Goal: Obtain resource: Obtain resource

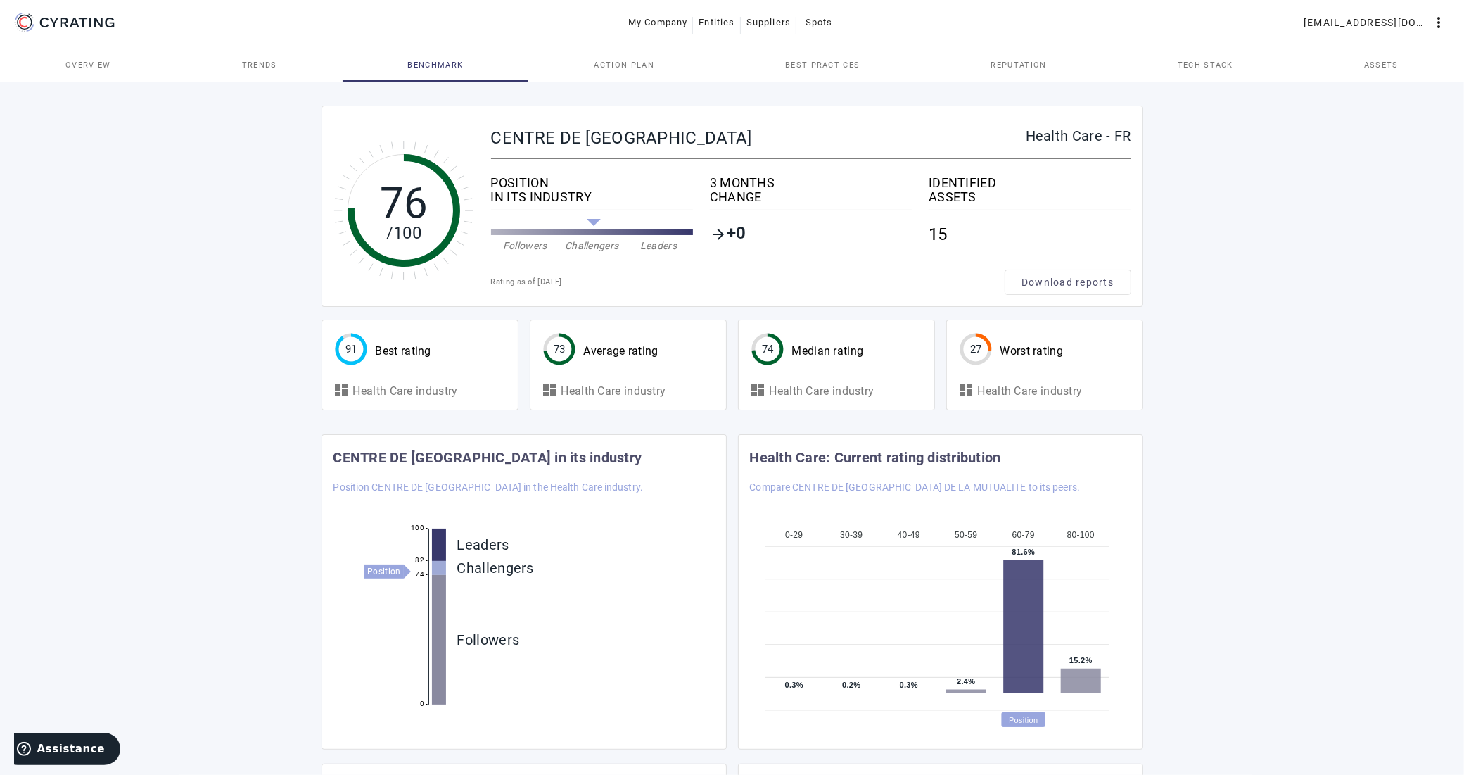
click at [611, 61] on span "Action Plan" at bounding box center [624, 65] width 61 height 8
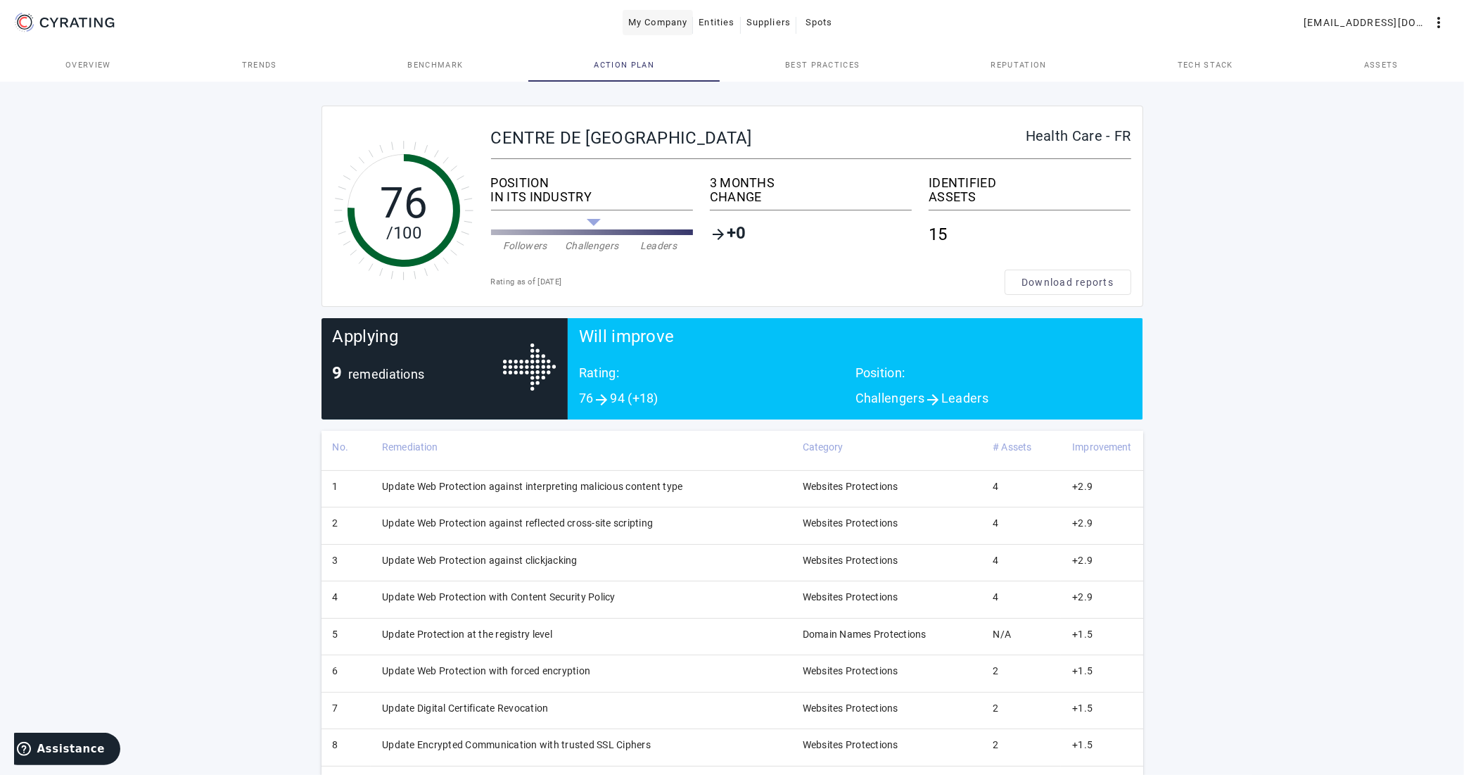
click at [665, 25] on span "My Company" at bounding box center [658, 22] width 60 height 23
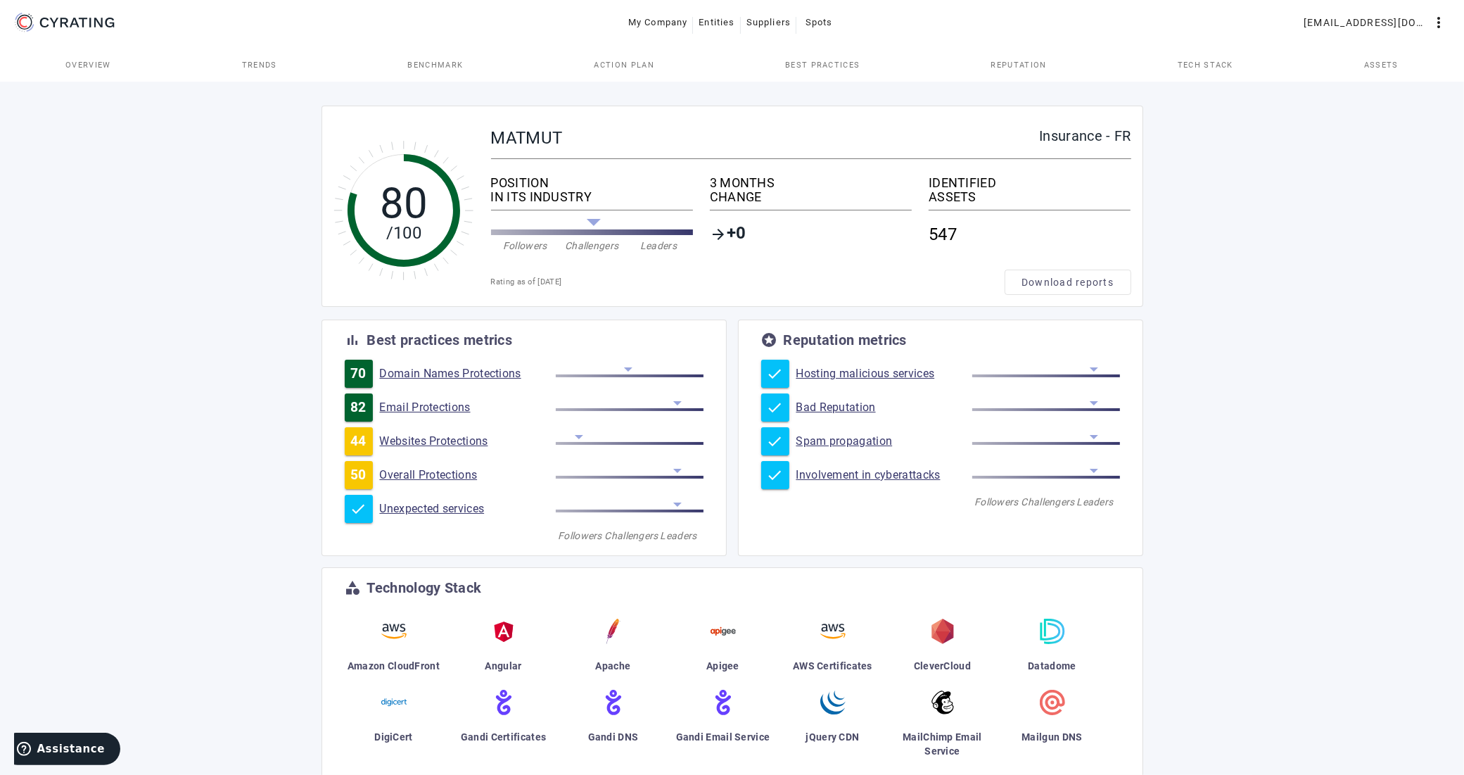
click at [627, 57] on span "Action Plan" at bounding box center [624, 65] width 61 height 34
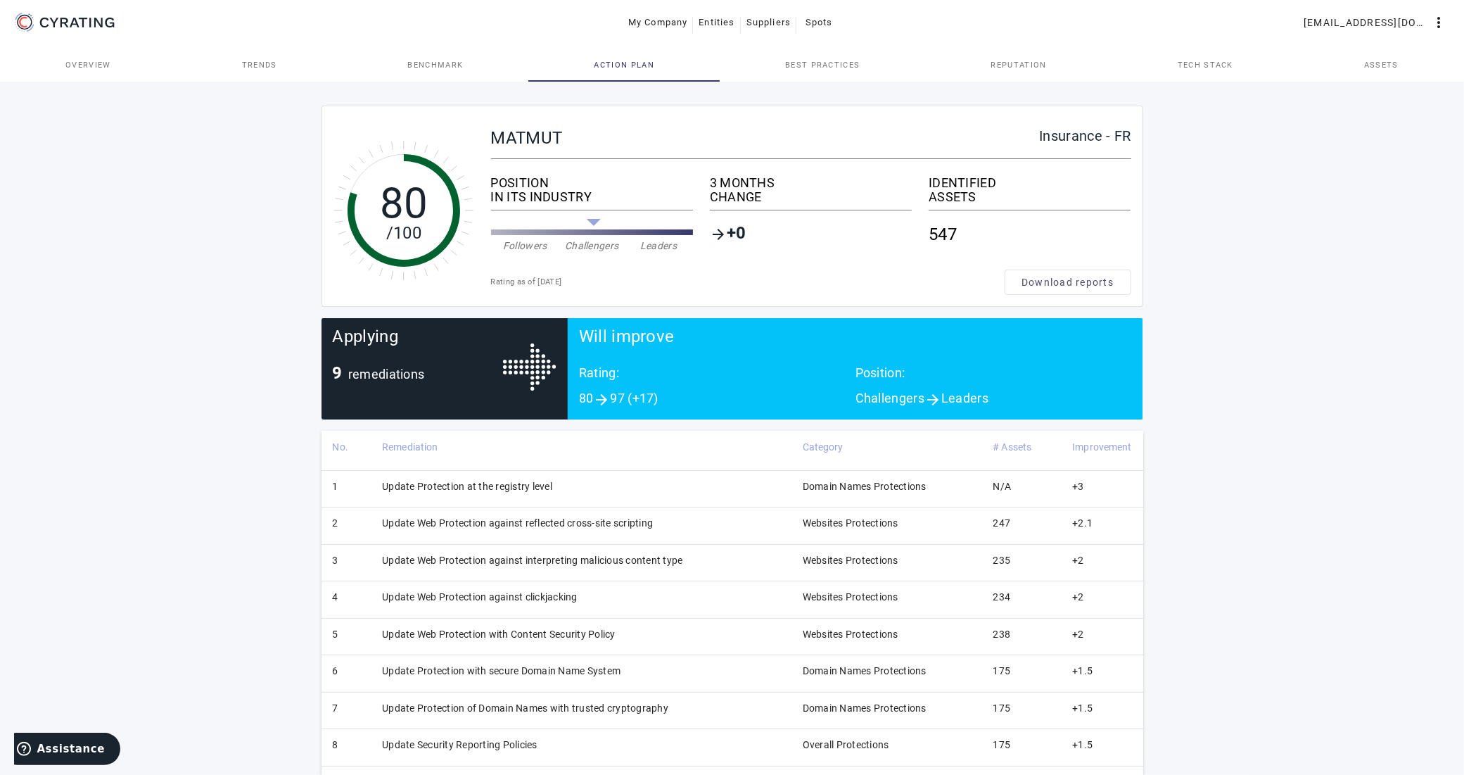
scroll to position [53, 0]
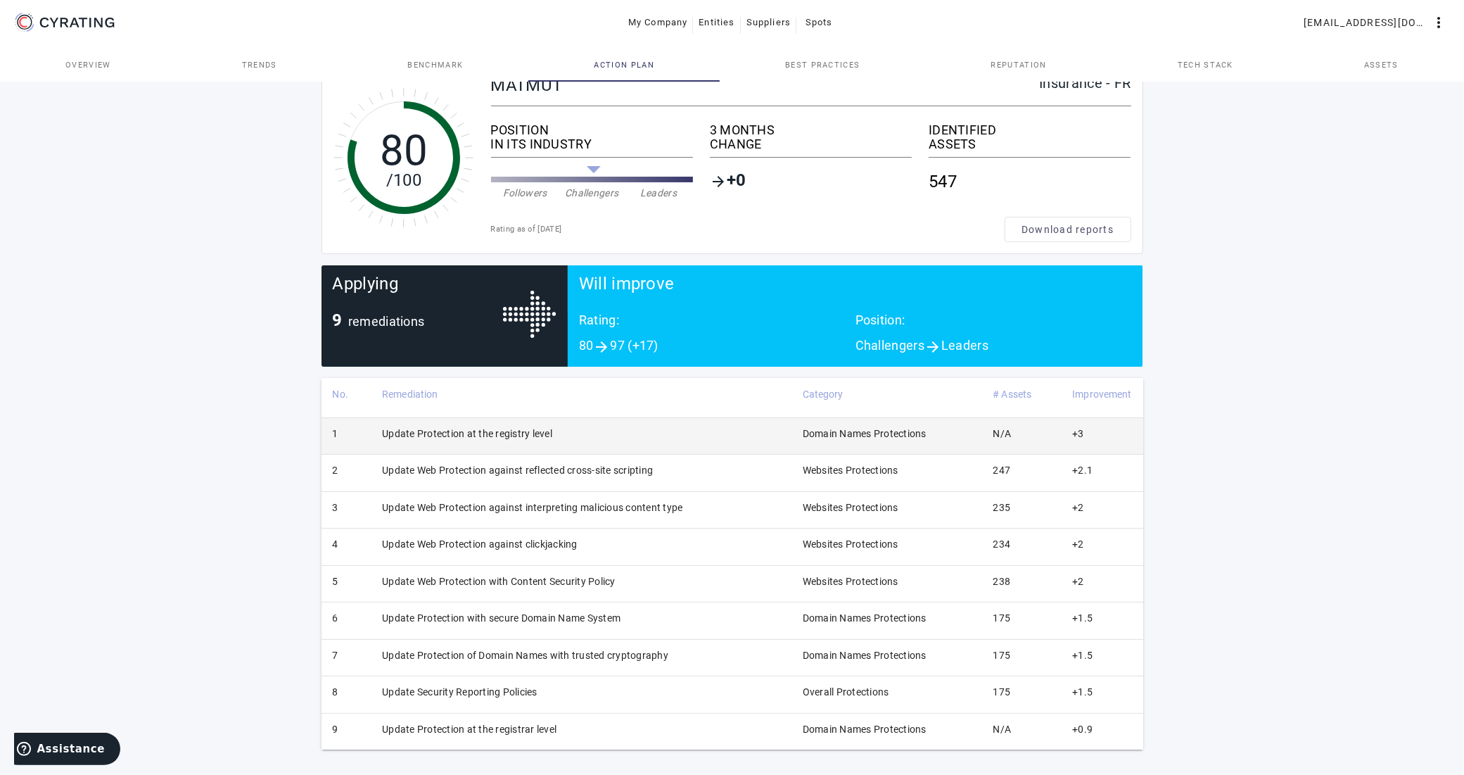
click at [544, 436] on td "Update Protection at the registry level" at bounding box center [581, 435] width 421 height 37
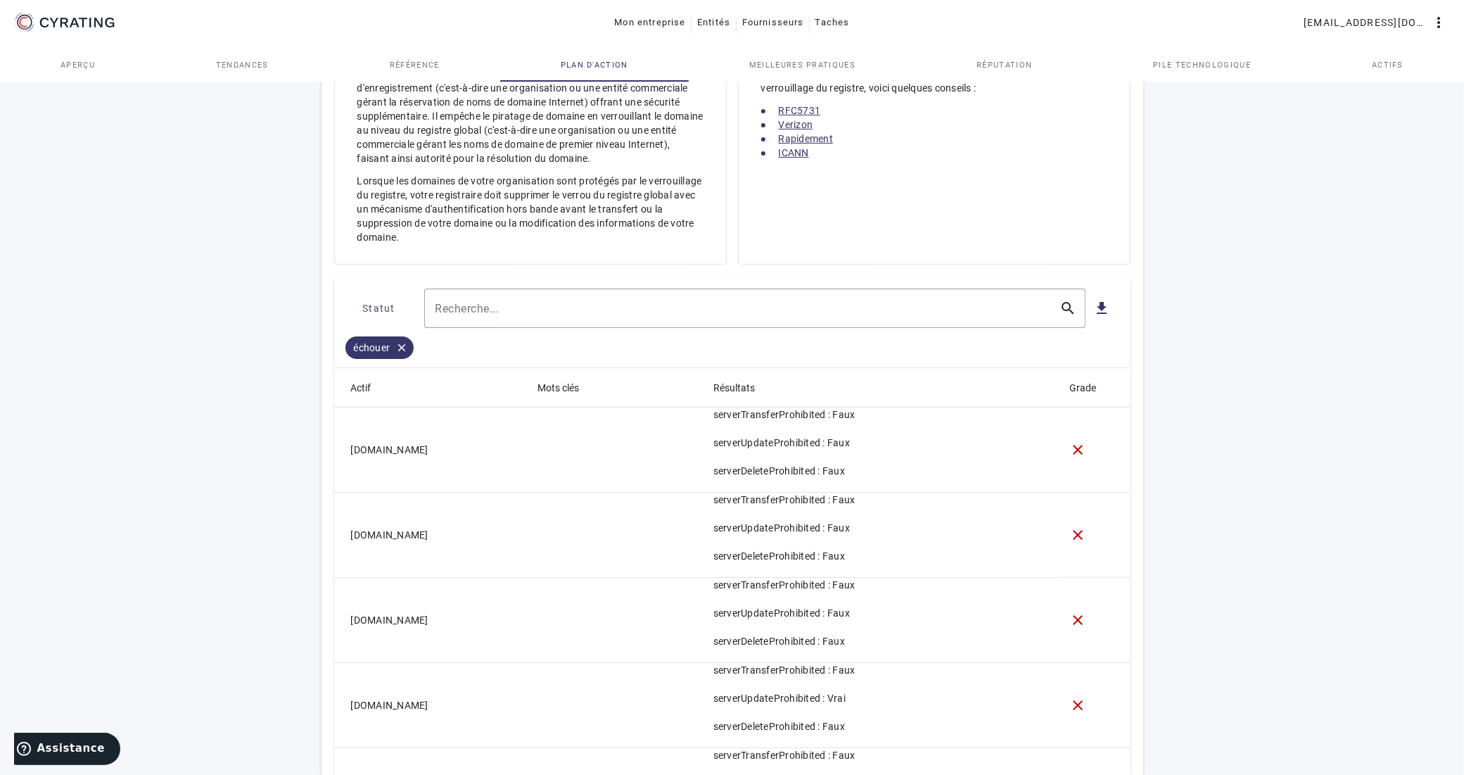
scroll to position [479, 0]
click at [1106, 317] on mat-icon "file_download" at bounding box center [1102, 311] width 17 height 17
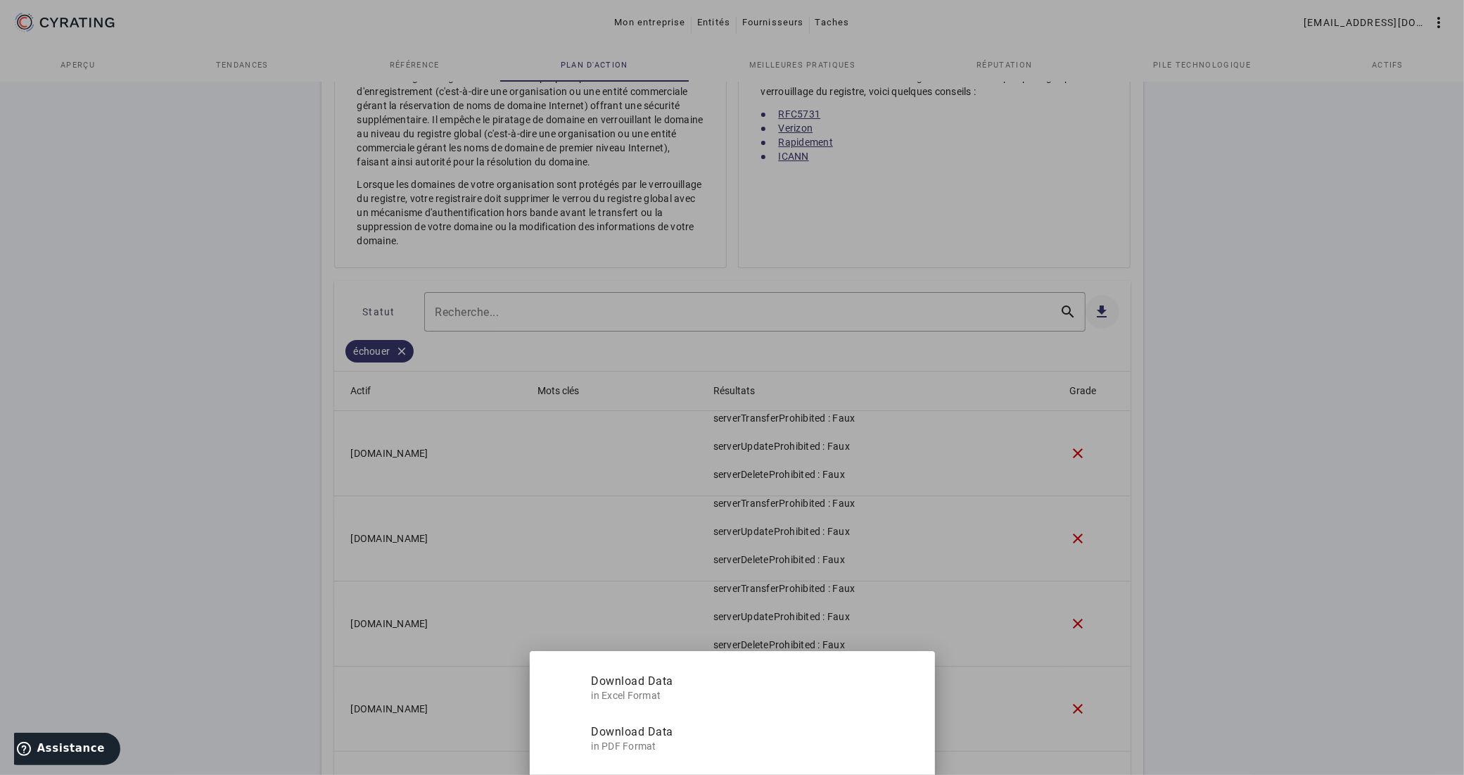
scroll to position [0, 0]
click at [702, 683] on font "Télécharger les données" at bounding box center [656, 680] width 128 height 13
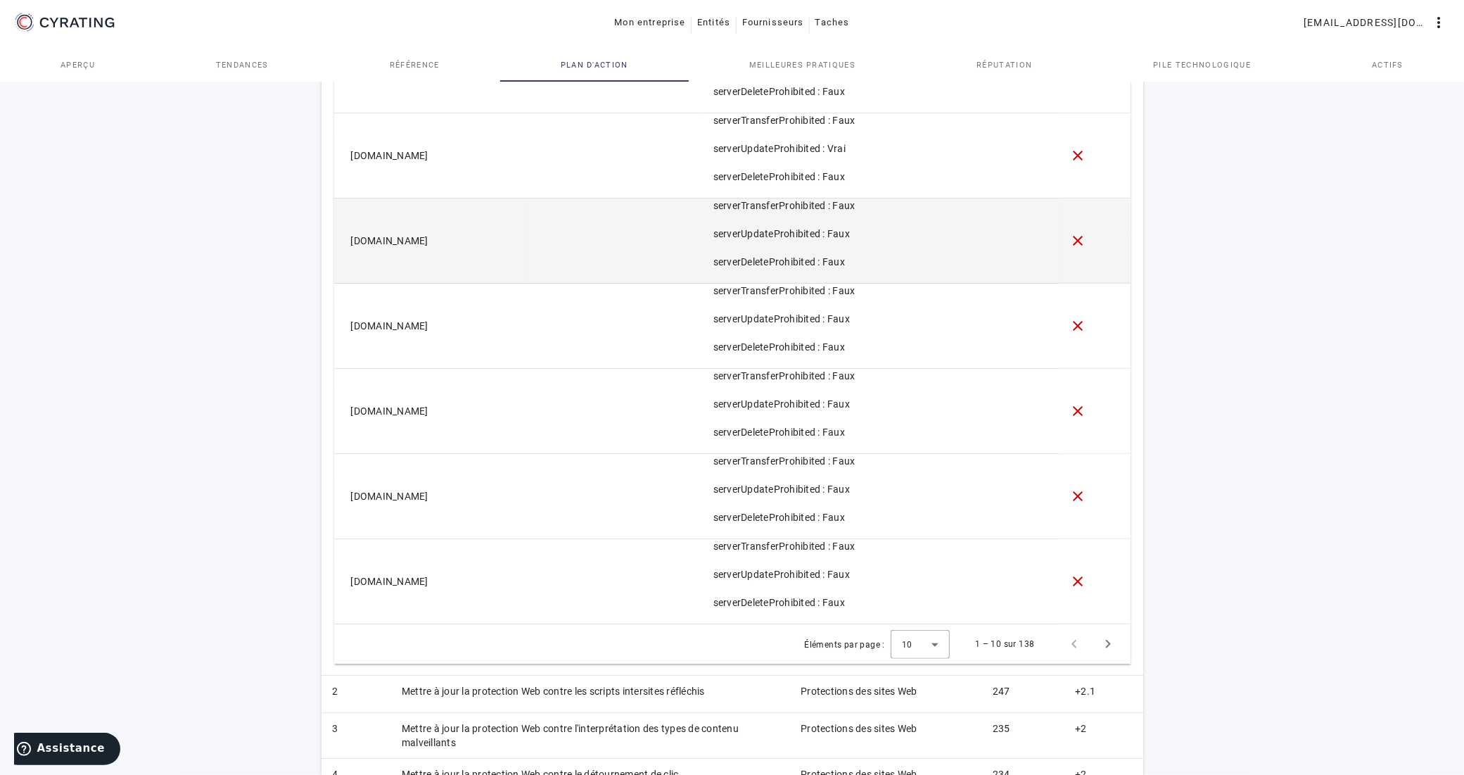
scroll to position [1271, 0]
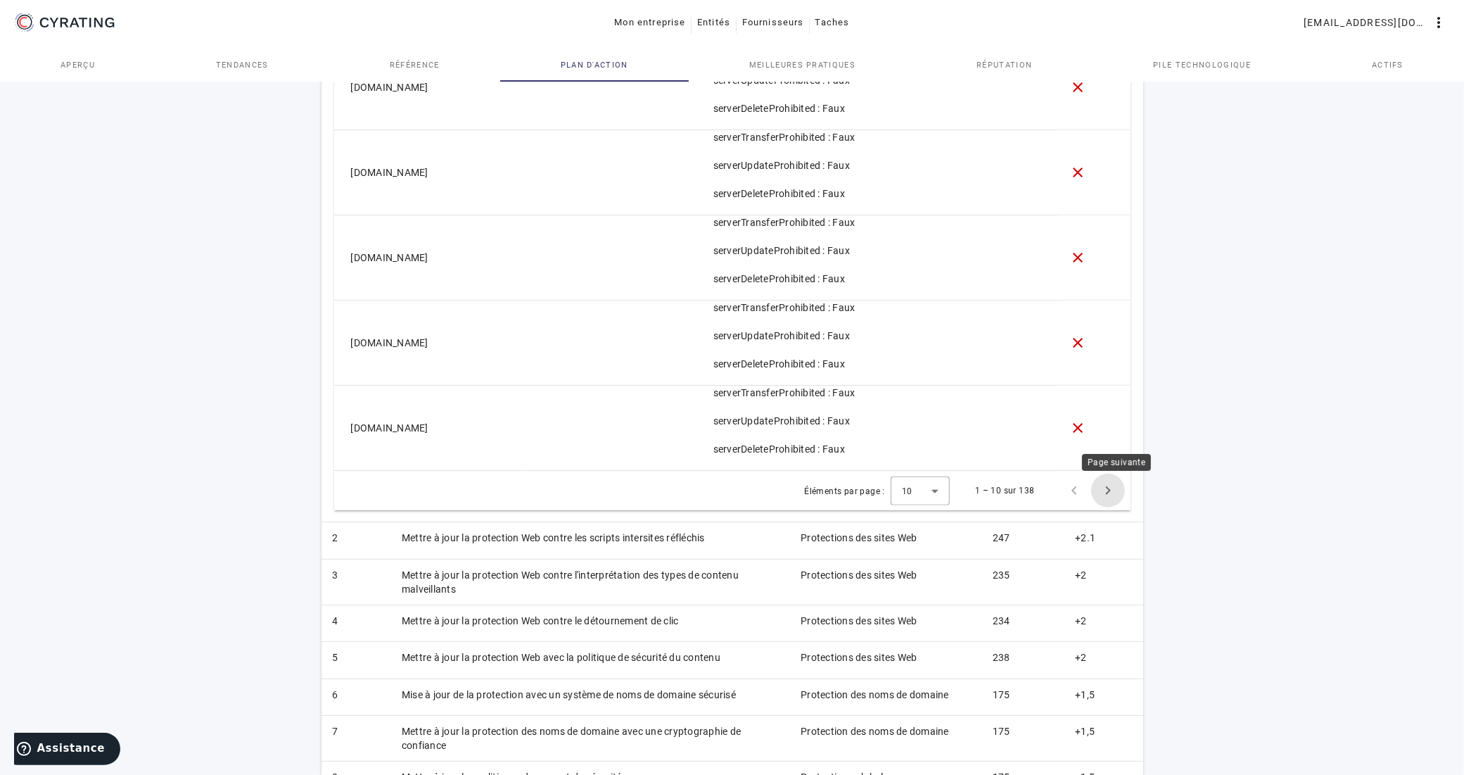
click at [1103, 495] on span "Page suivante" at bounding box center [1108, 491] width 34 height 34
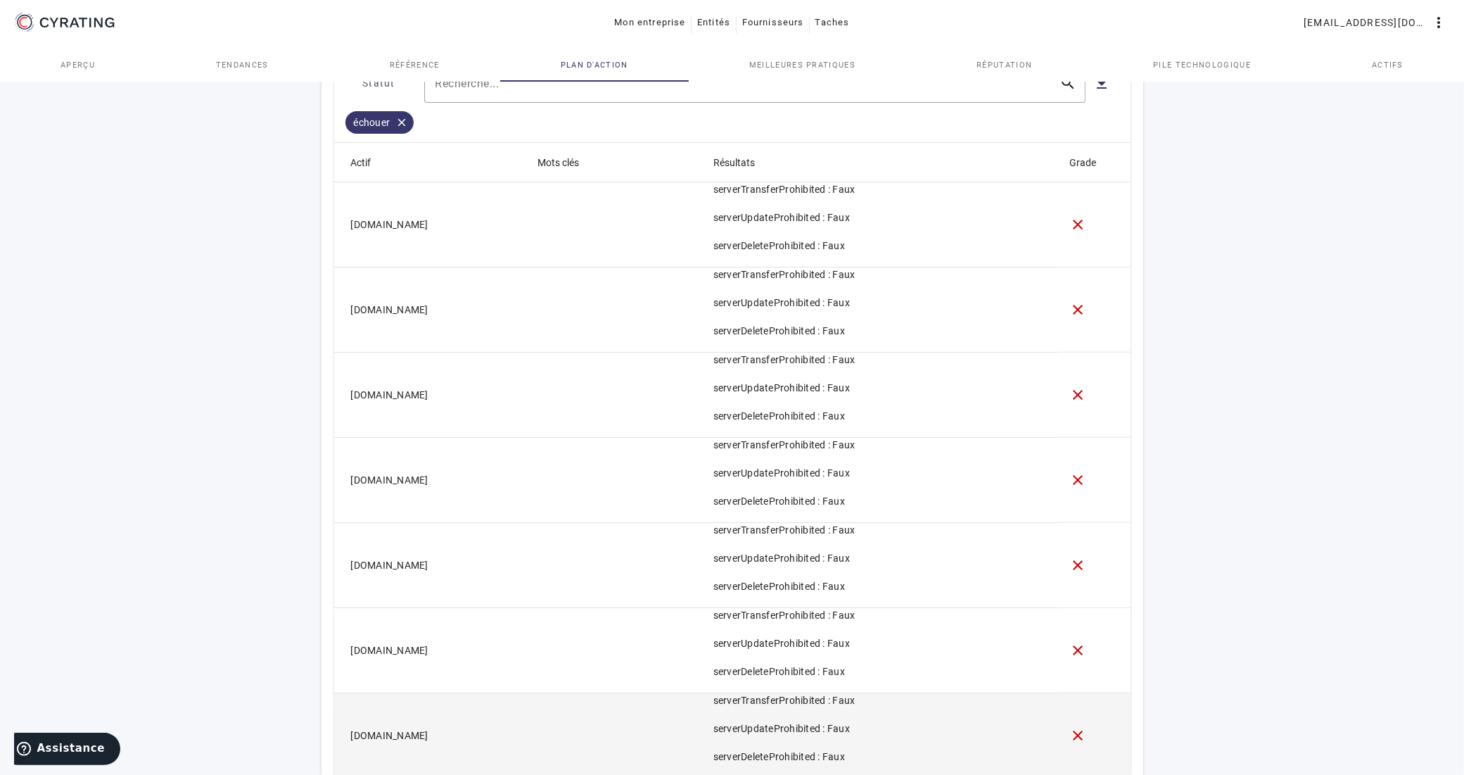
scroll to position [567, 0]
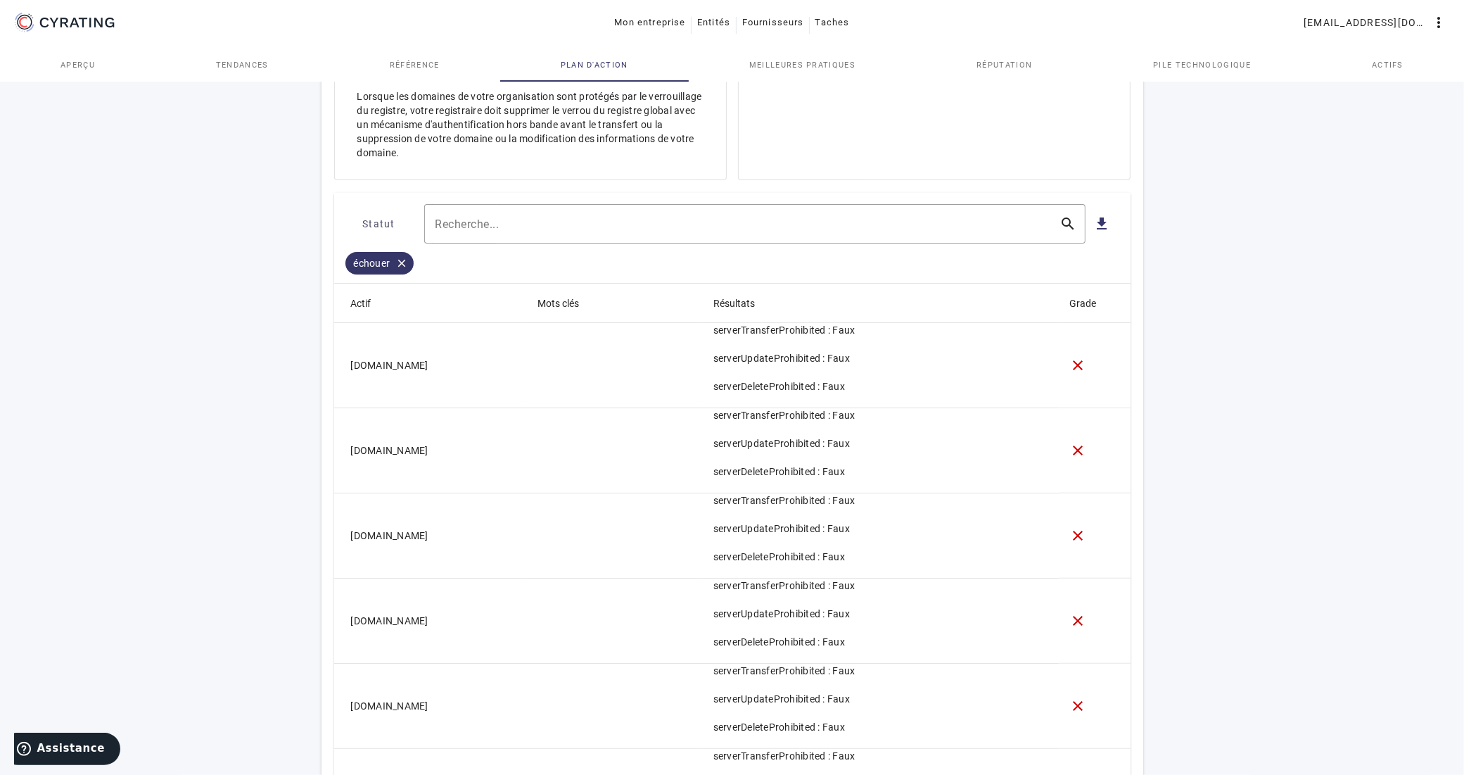
click at [402, 265] on mat-icon "close" at bounding box center [402, 263] width 24 height 13
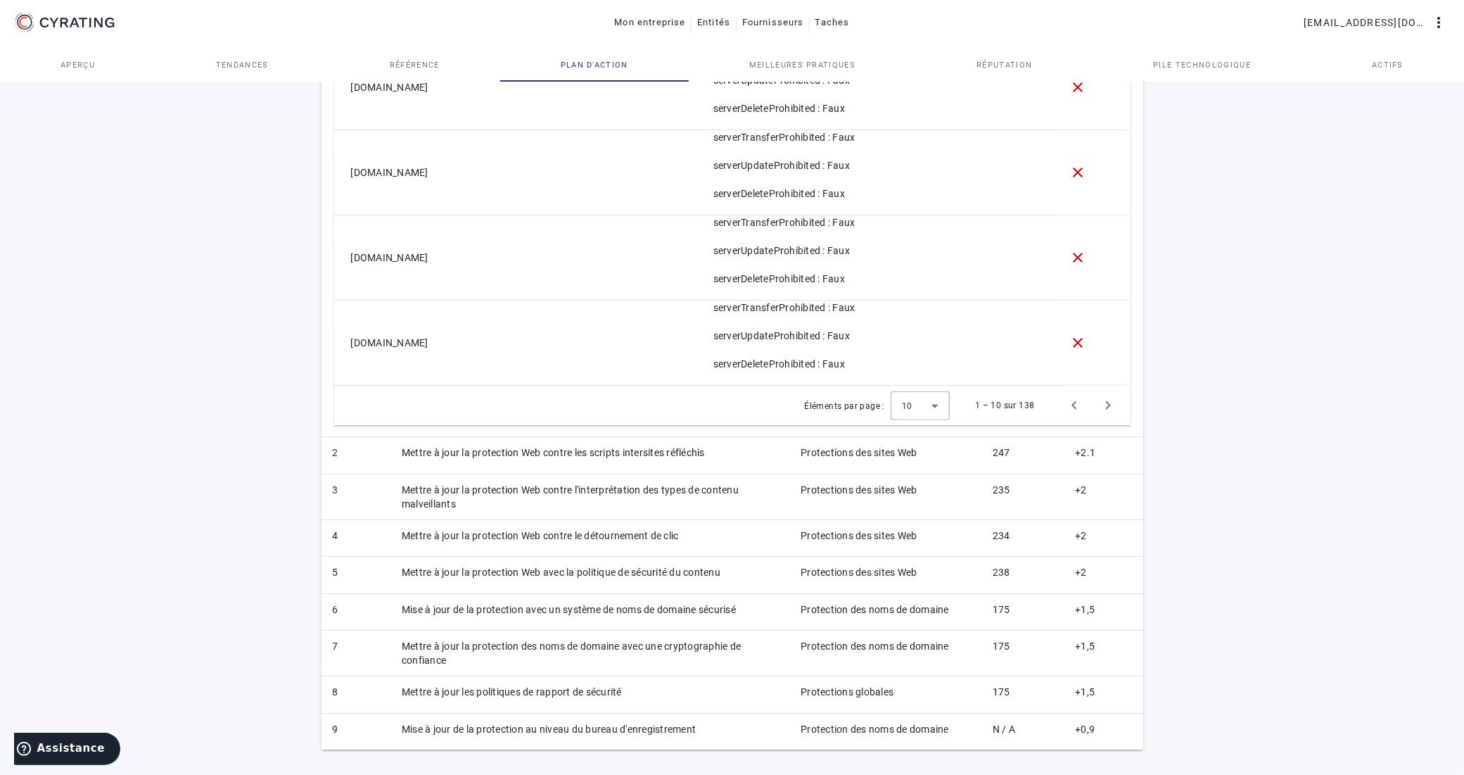
scroll to position [1155, 0]
click at [1105, 409] on span "Page suivante" at bounding box center [1108, 405] width 34 height 34
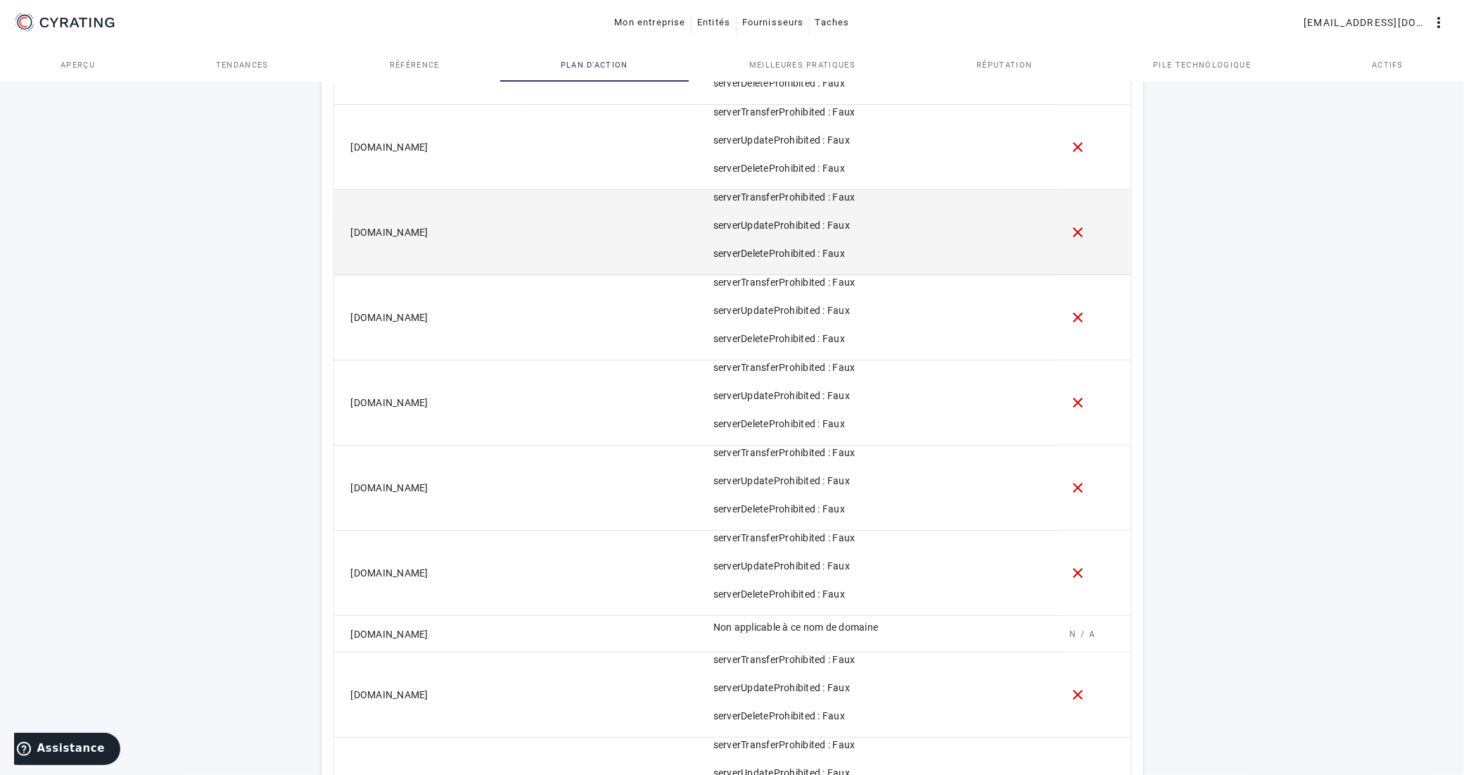
scroll to position [1106, 0]
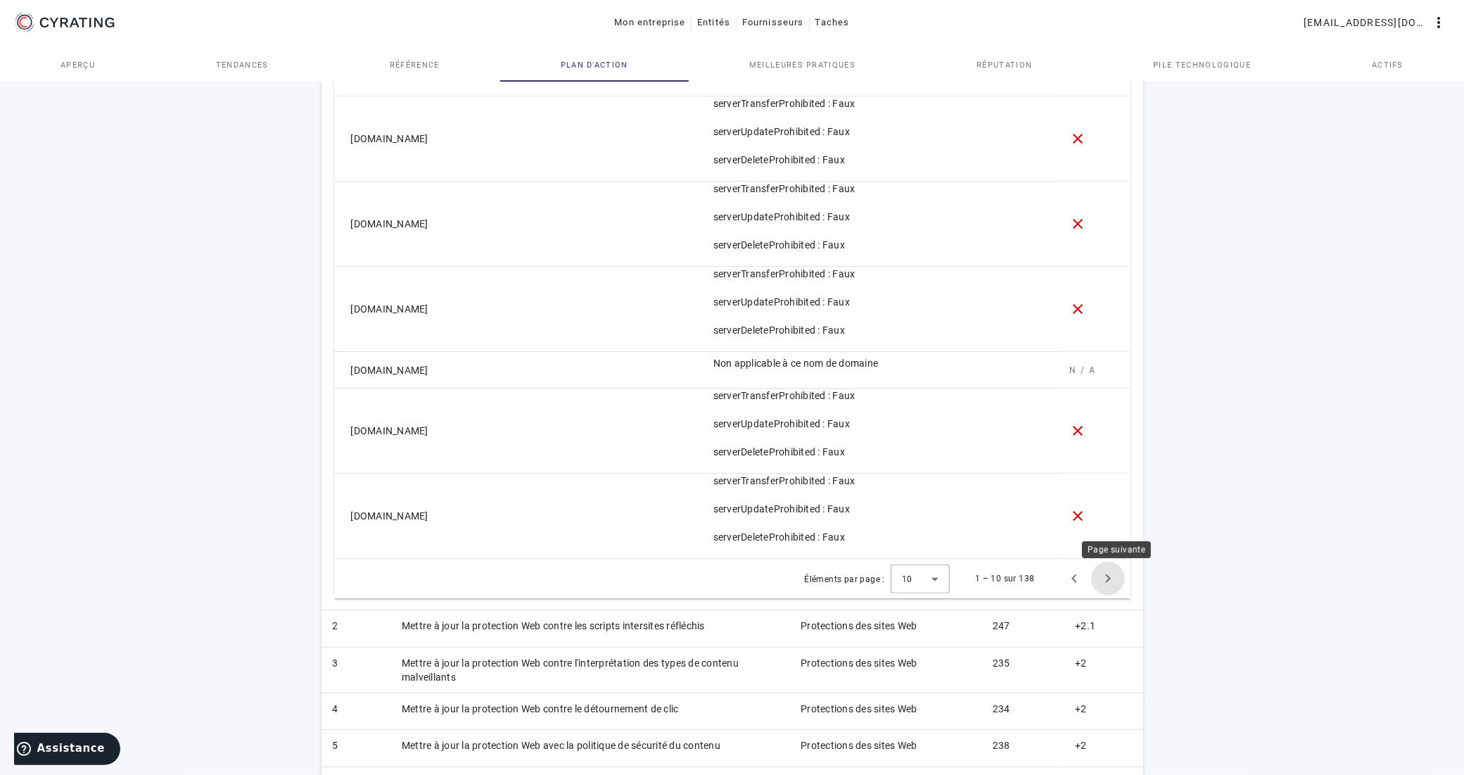
click at [1107, 583] on span "Page suivante" at bounding box center [1108, 578] width 34 height 34
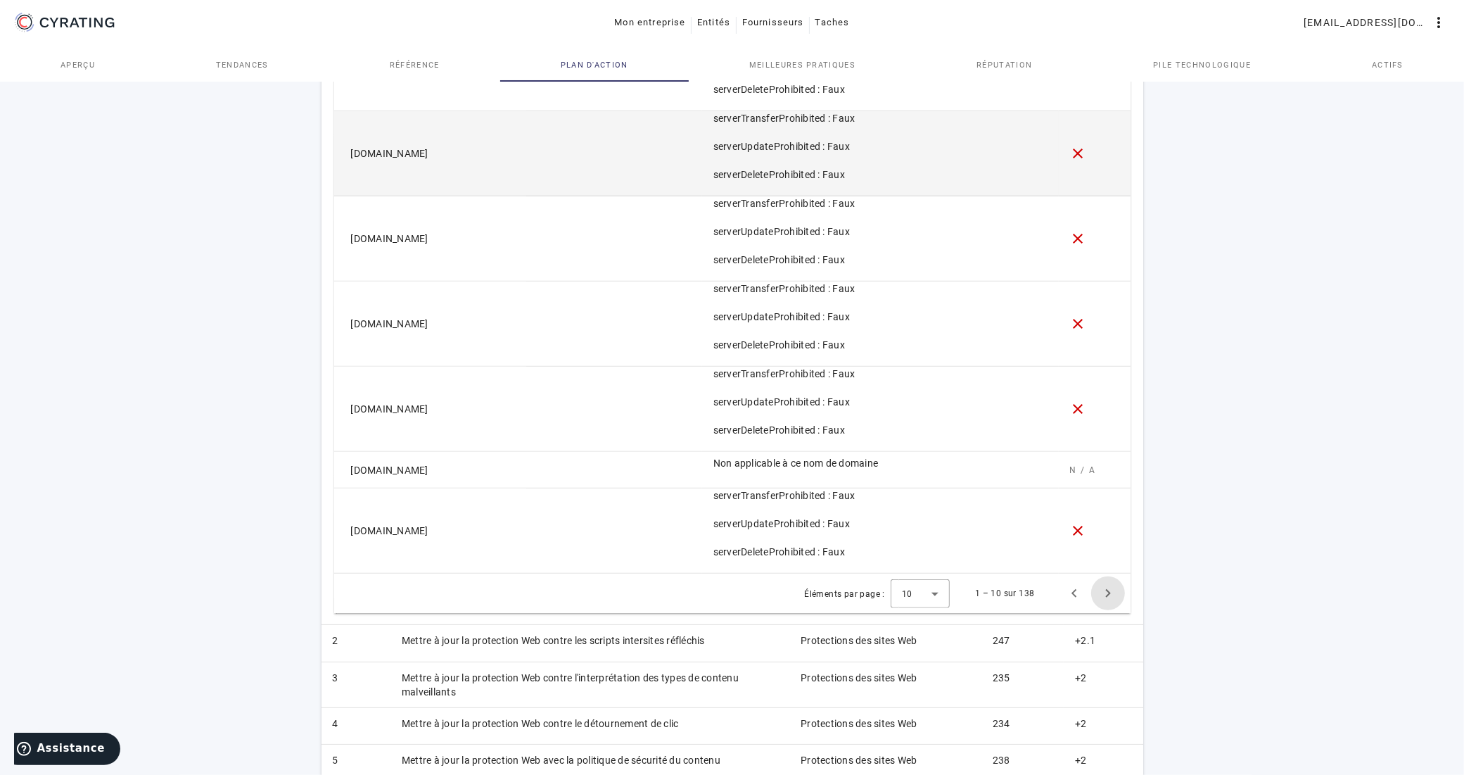
scroll to position [1018, 0]
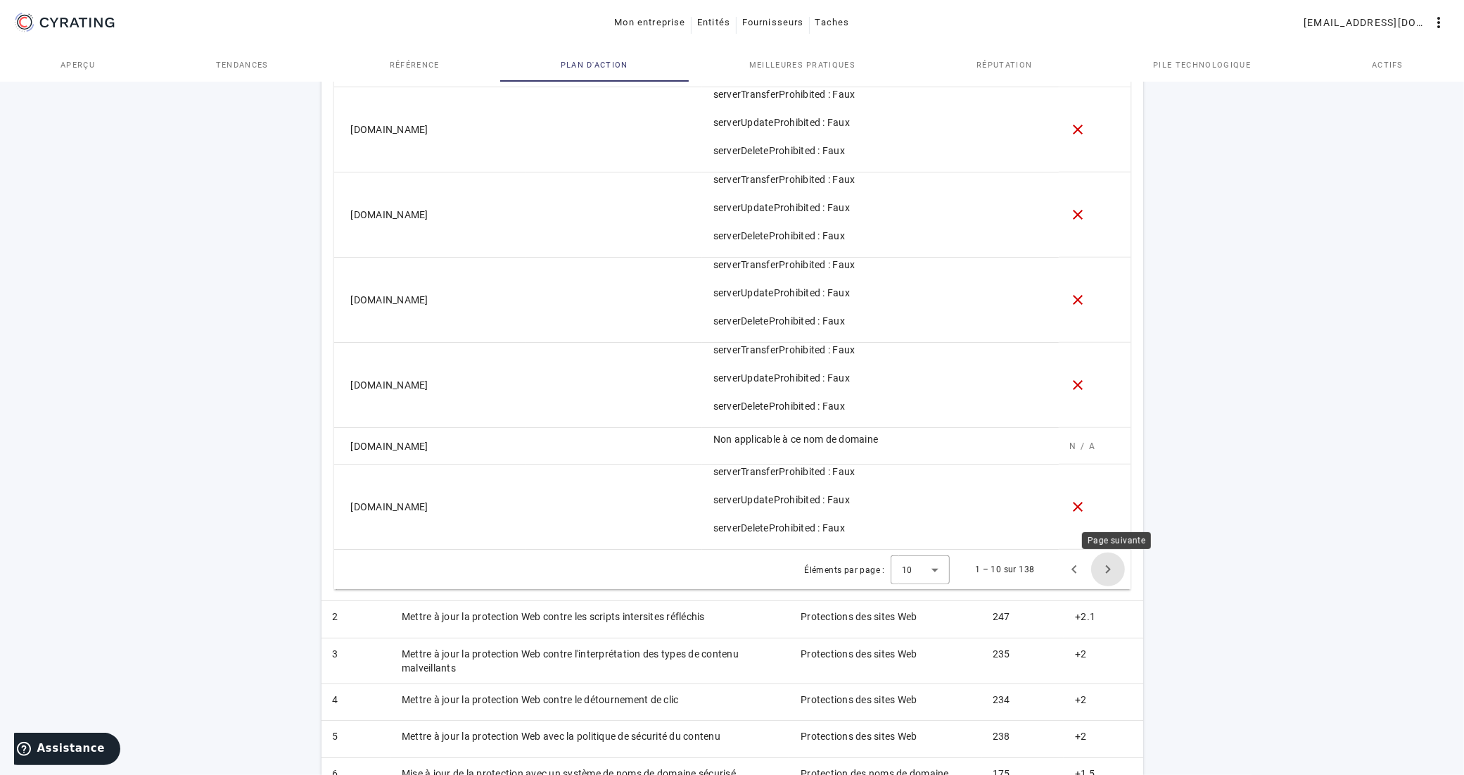
click at [1107, 573] on span "Page suivante" at bounding box center [1108, 569] width 34 height 34
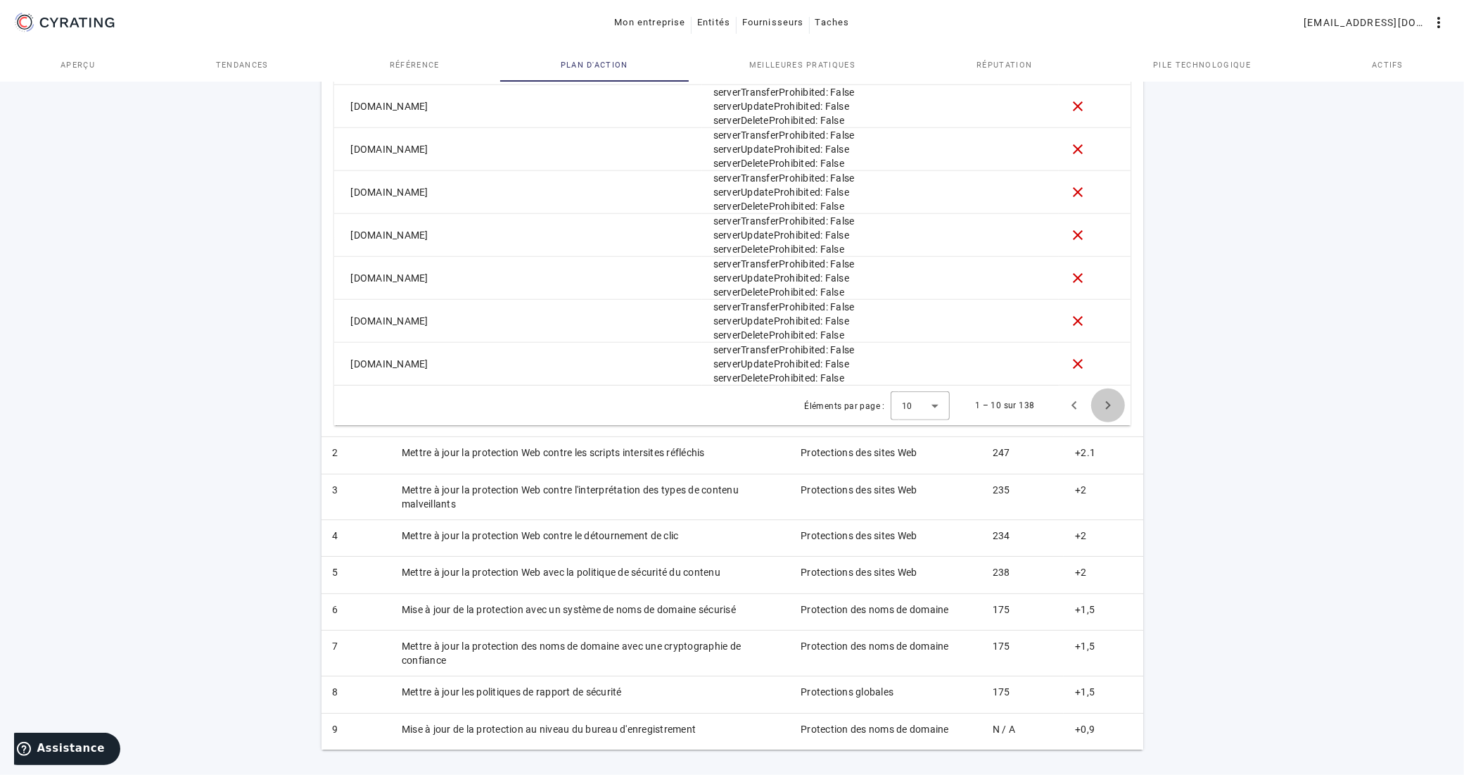
scroll to position [909, 0]
click at [1107, 403] on span "Page suivante" at bounding box center [1108, 405] width 34 height 34
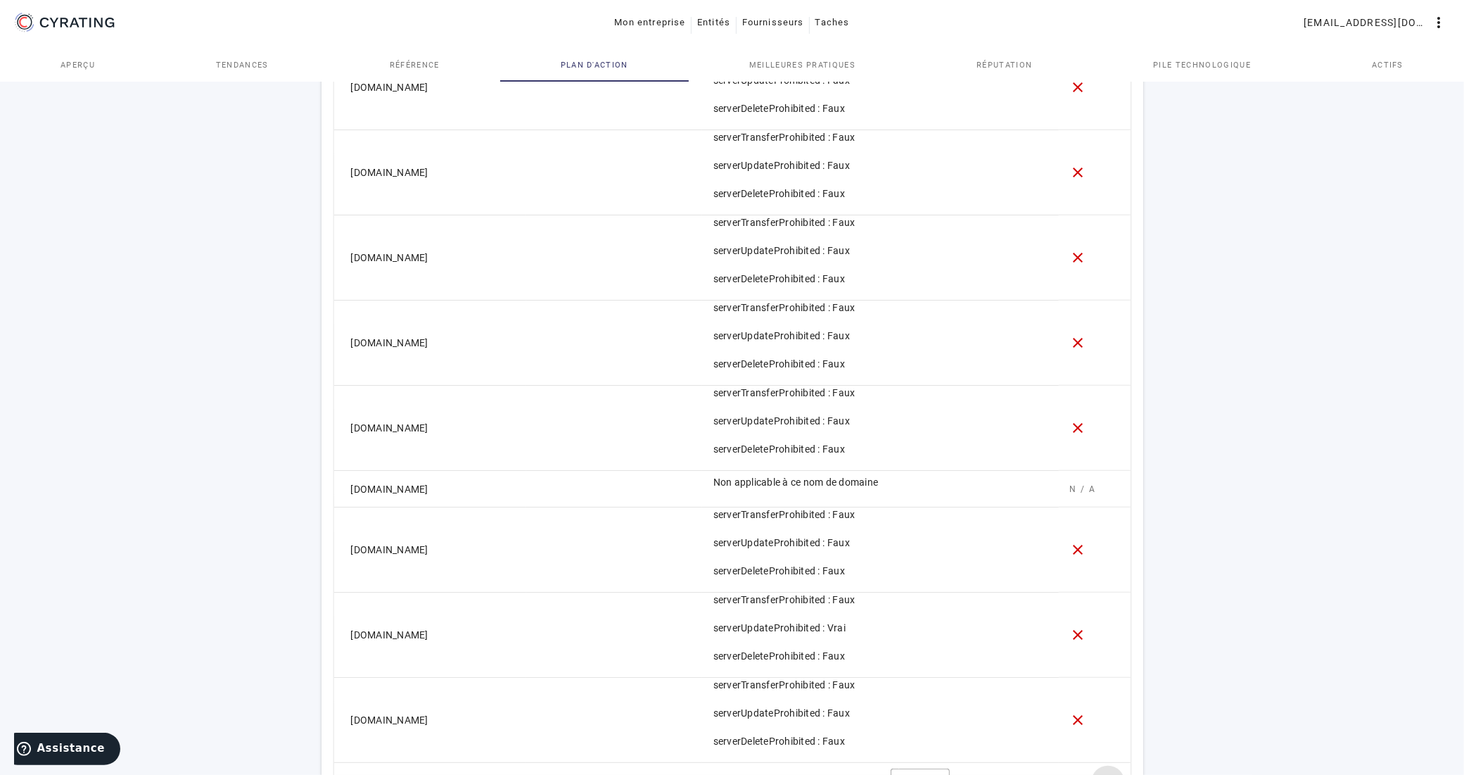
scroll to position [1018, 0]
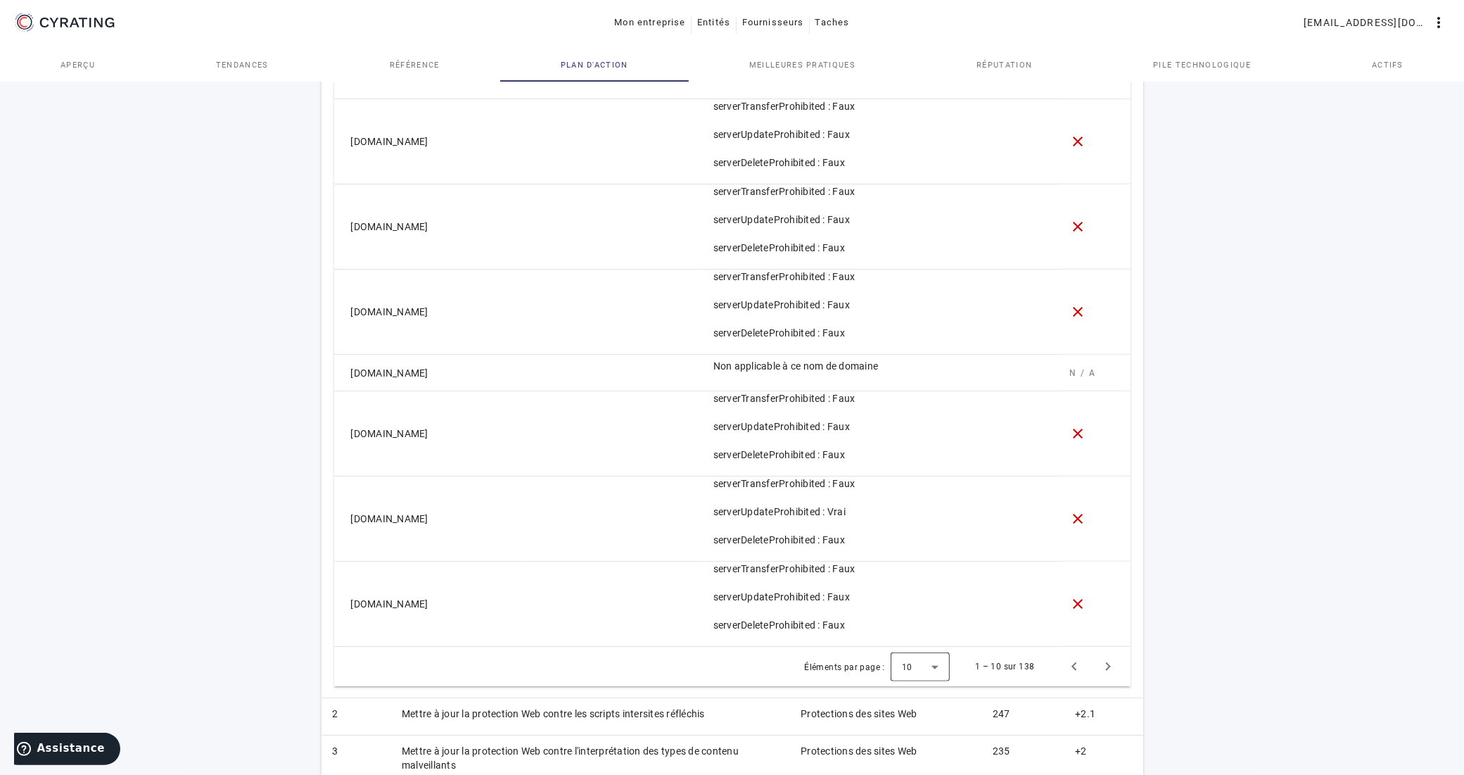
click at [940, 673] on div at bounding box center [920, 666] width 59 height 34
click at [930, 631] on mat-option "100" at bounding box center [921, 631] width 59 height 34
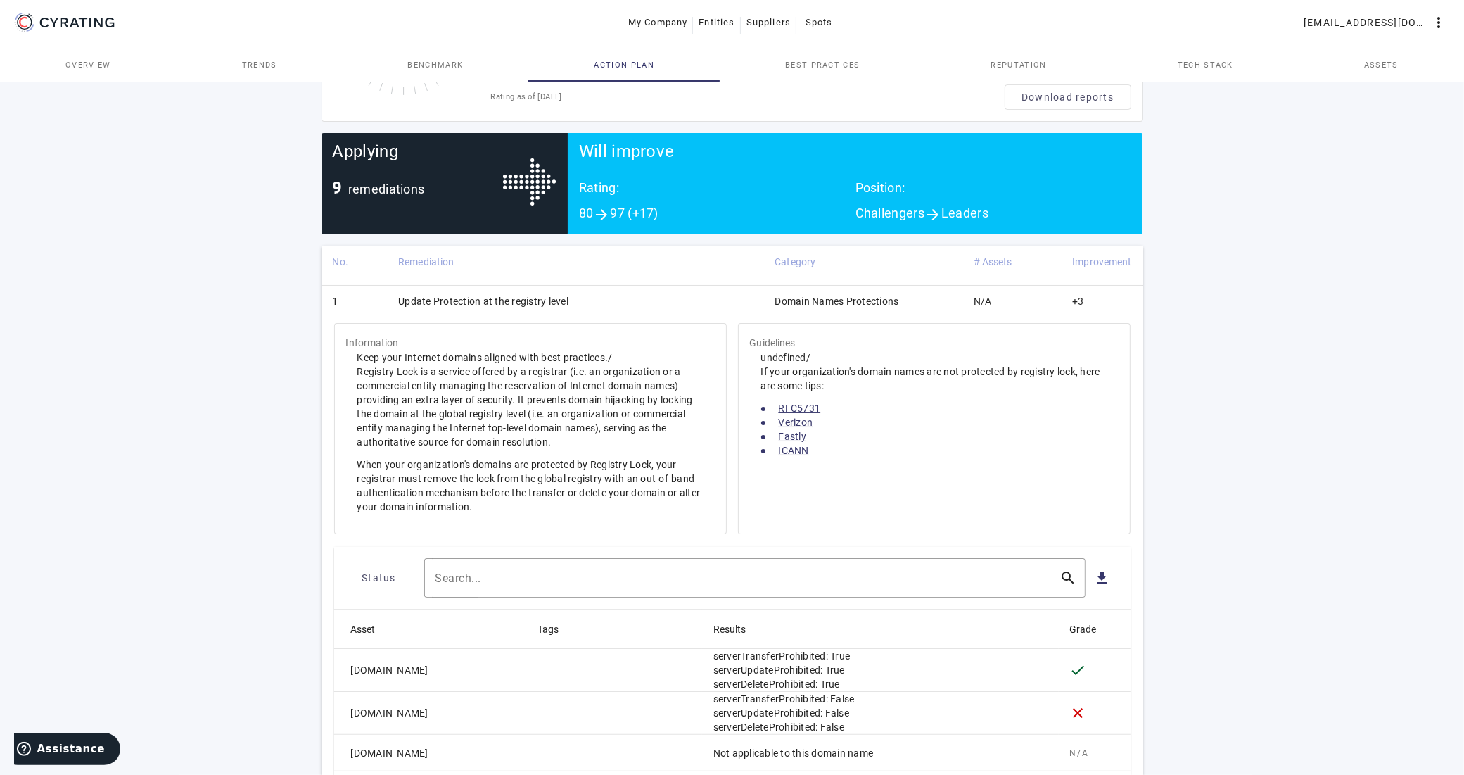
scroll to position [186, 0]
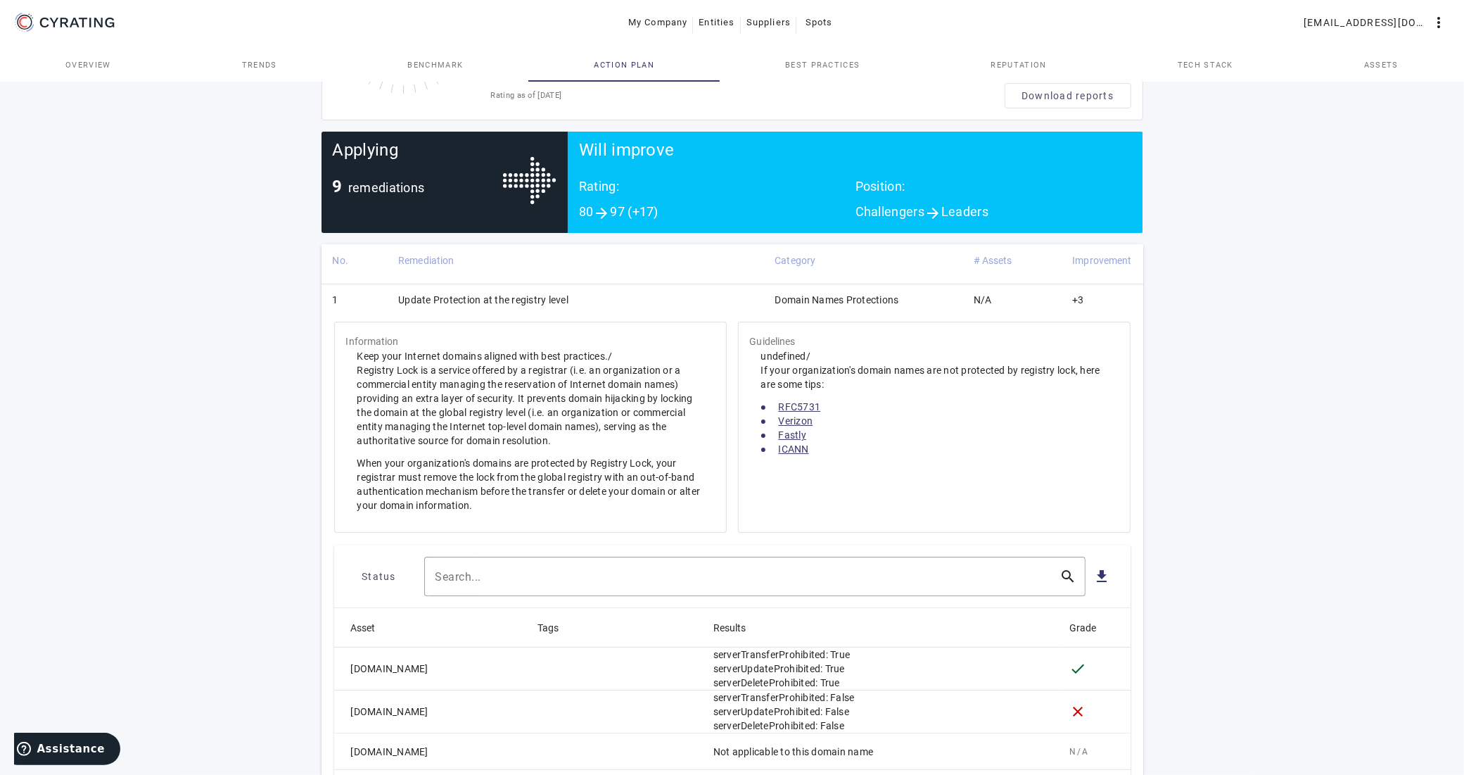
click at [421, 300] on td "Update Protection at the registry level" at bounding box center [575, 302] width 376 height 37
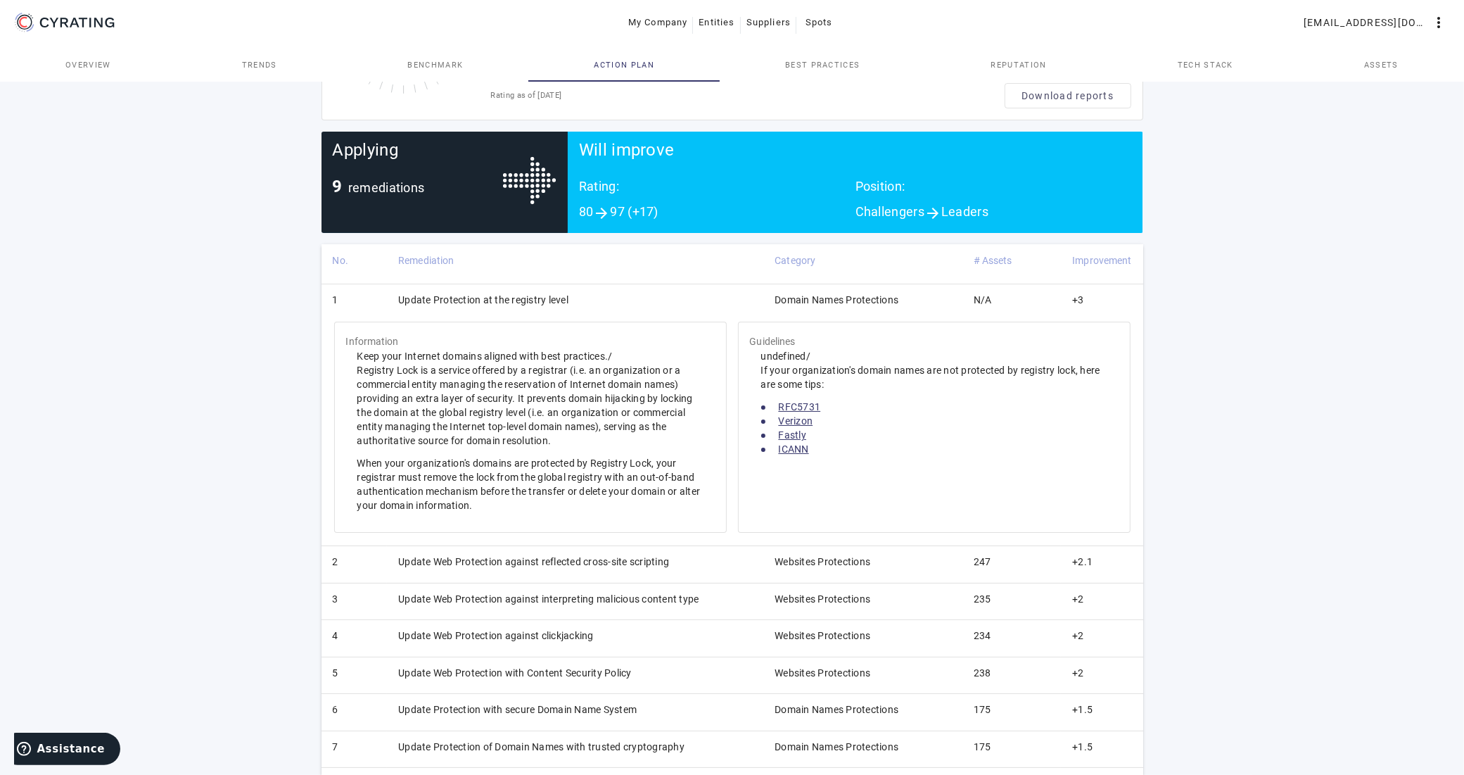
scroll to position [53, 0]
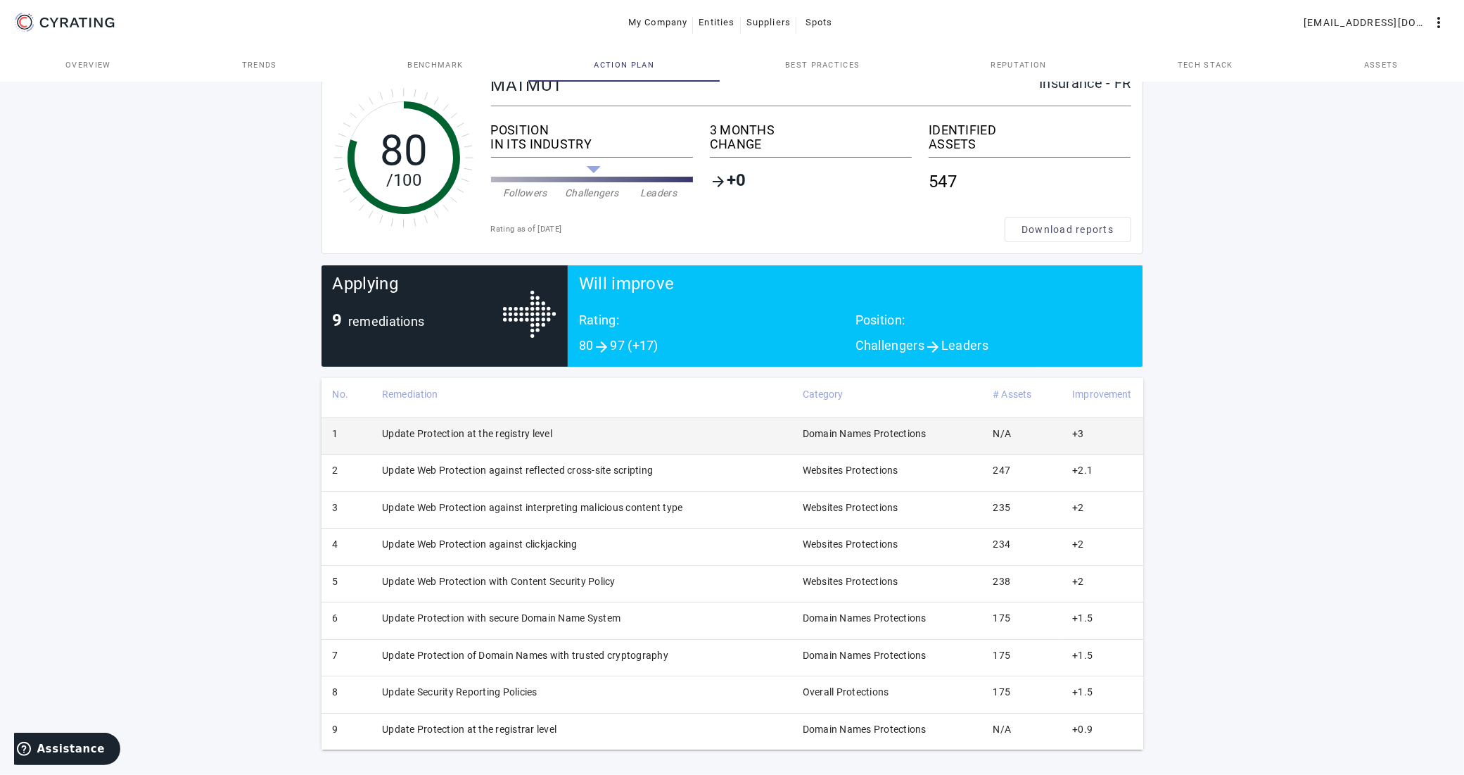
click at [477, 433] on td "Update Protection at the registry level" at bounding box center [581, 435] width 421 height 37
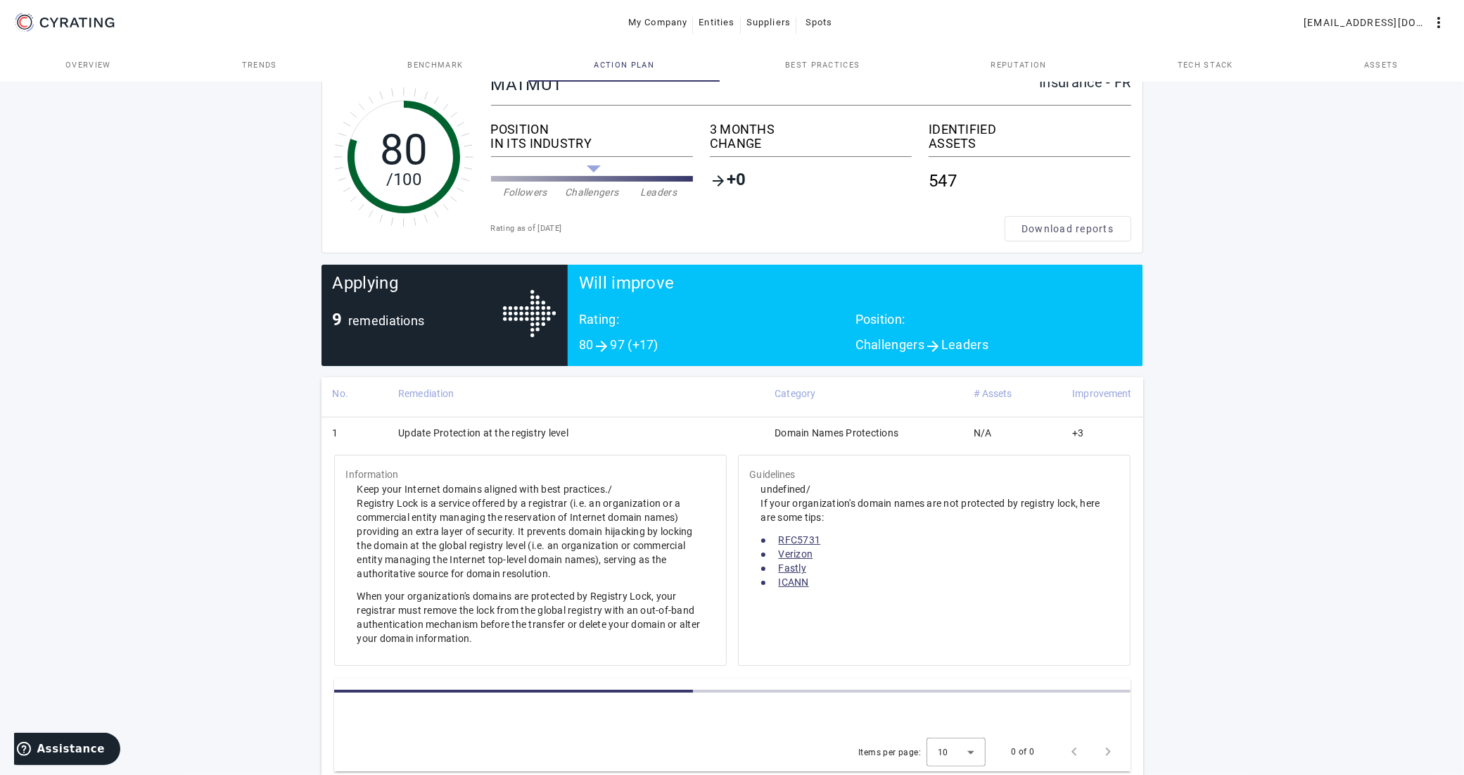
scroll to position [186, 0]
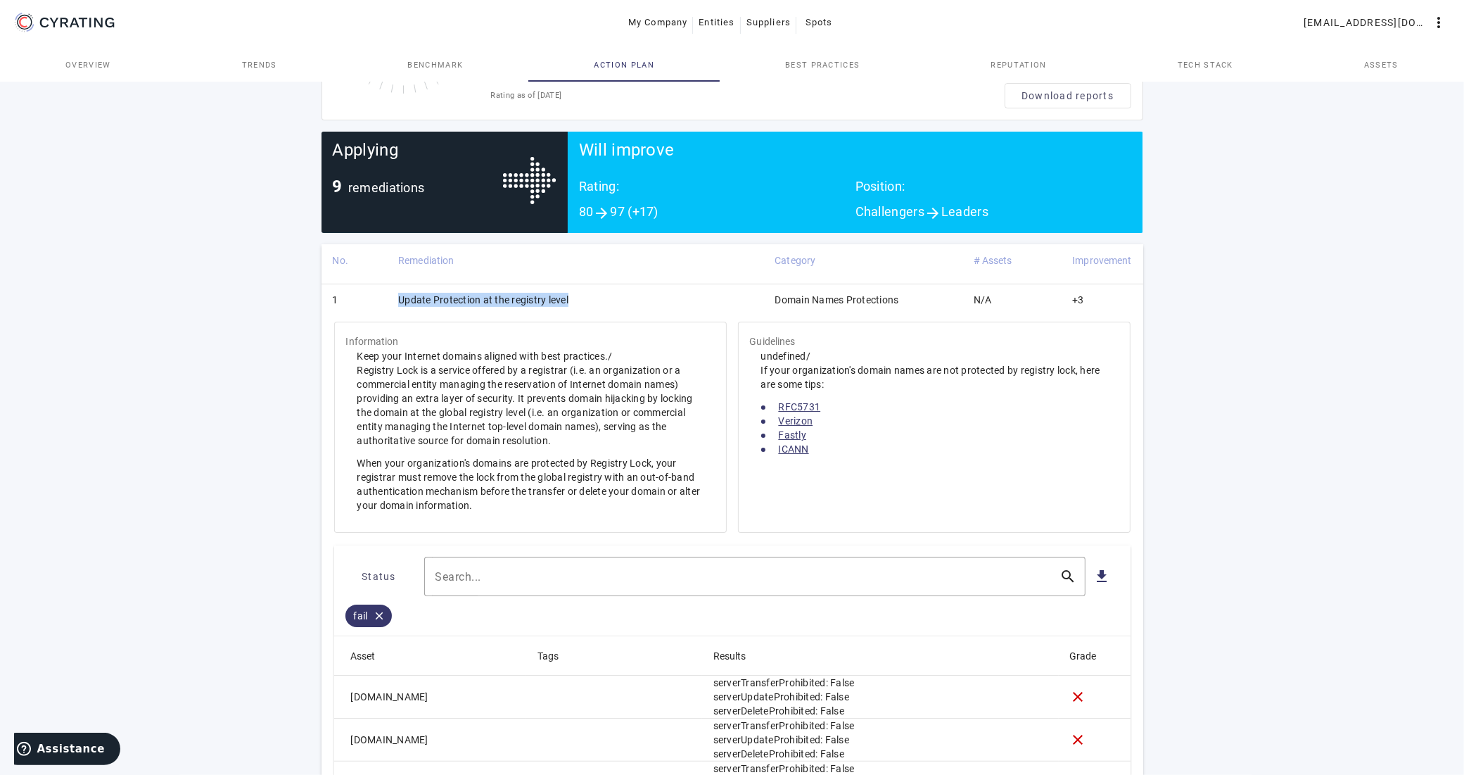
drag, startPoint x: 398, startPoint y: 299, endPoint x: 571, endPoint y: 306, distance: 173.2
click at [571, 306] on td "Update Protection at the registry level" at bounding box center [575, 302] width 376 height 37
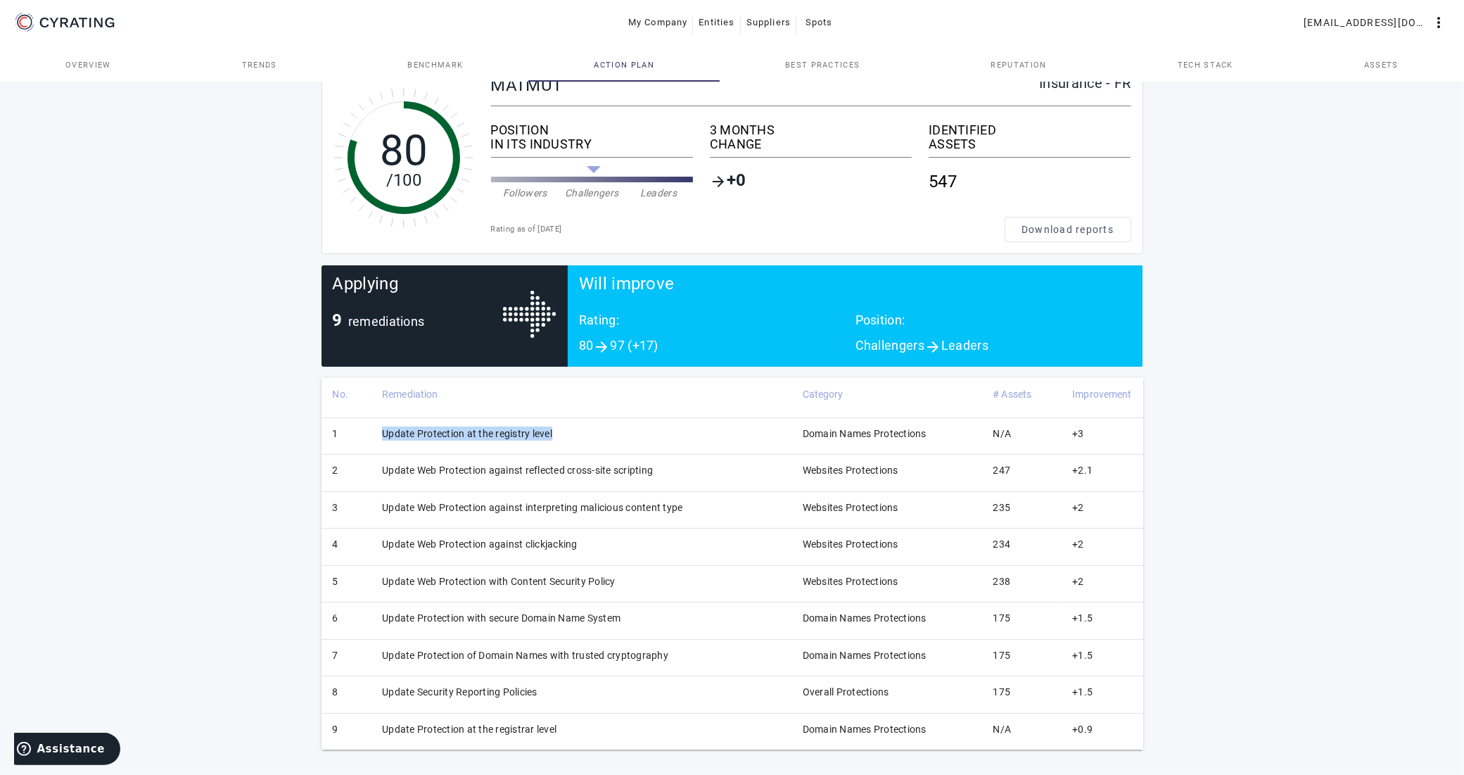
scroll to position [53, 0]
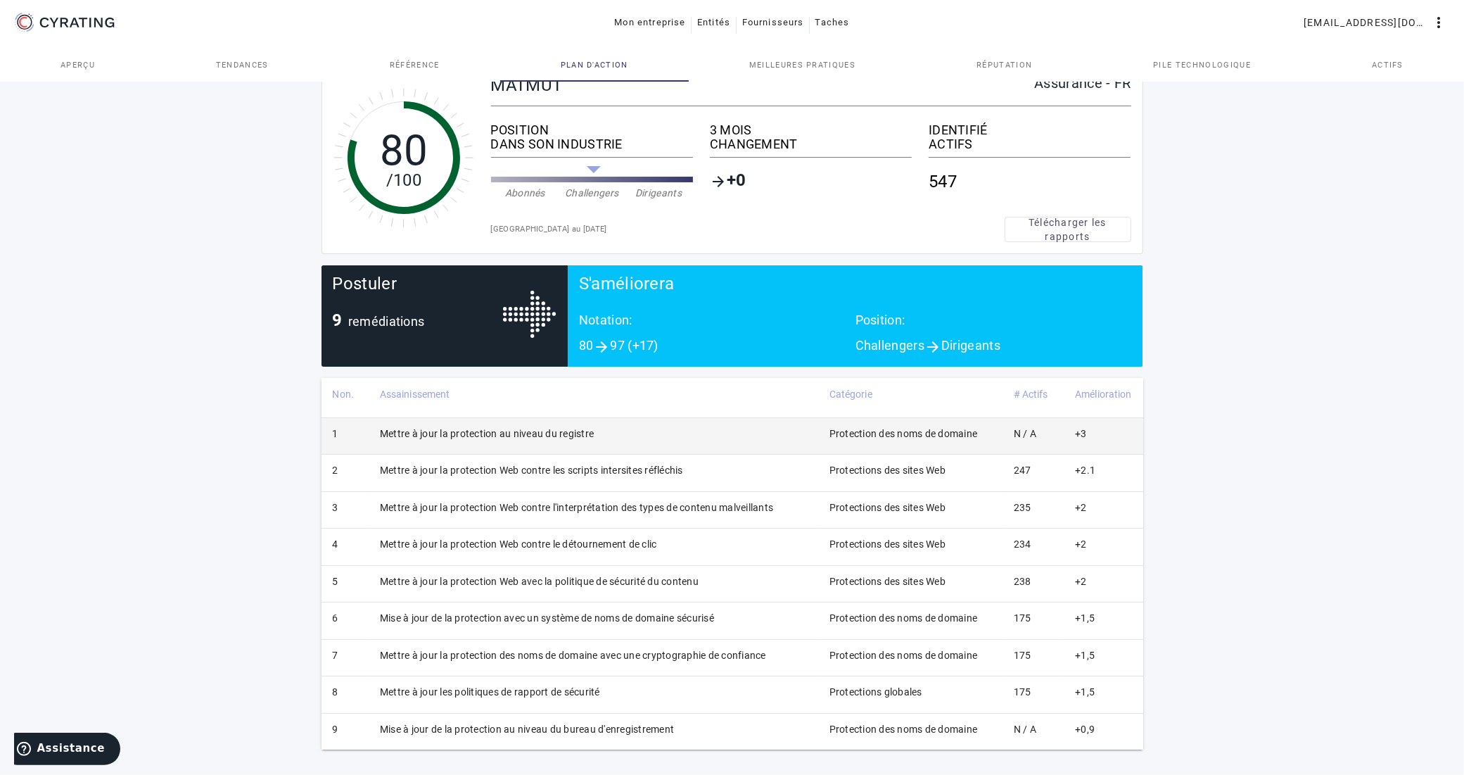
click at [521, 437] on font "Mettre à jour la protection au niveau du registre" at bounding box center [487, 433] width 214 height 11
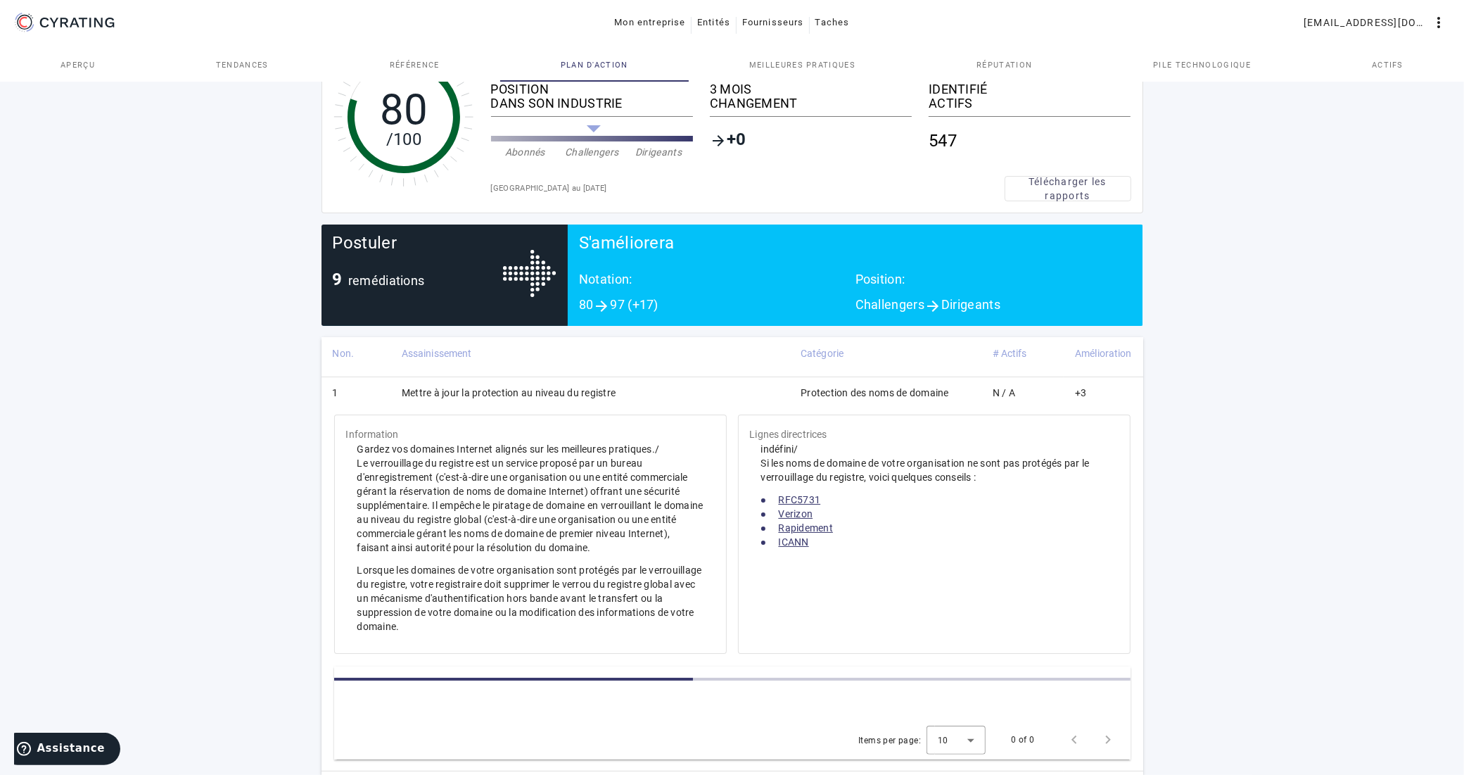
scroll to position [186, 0]
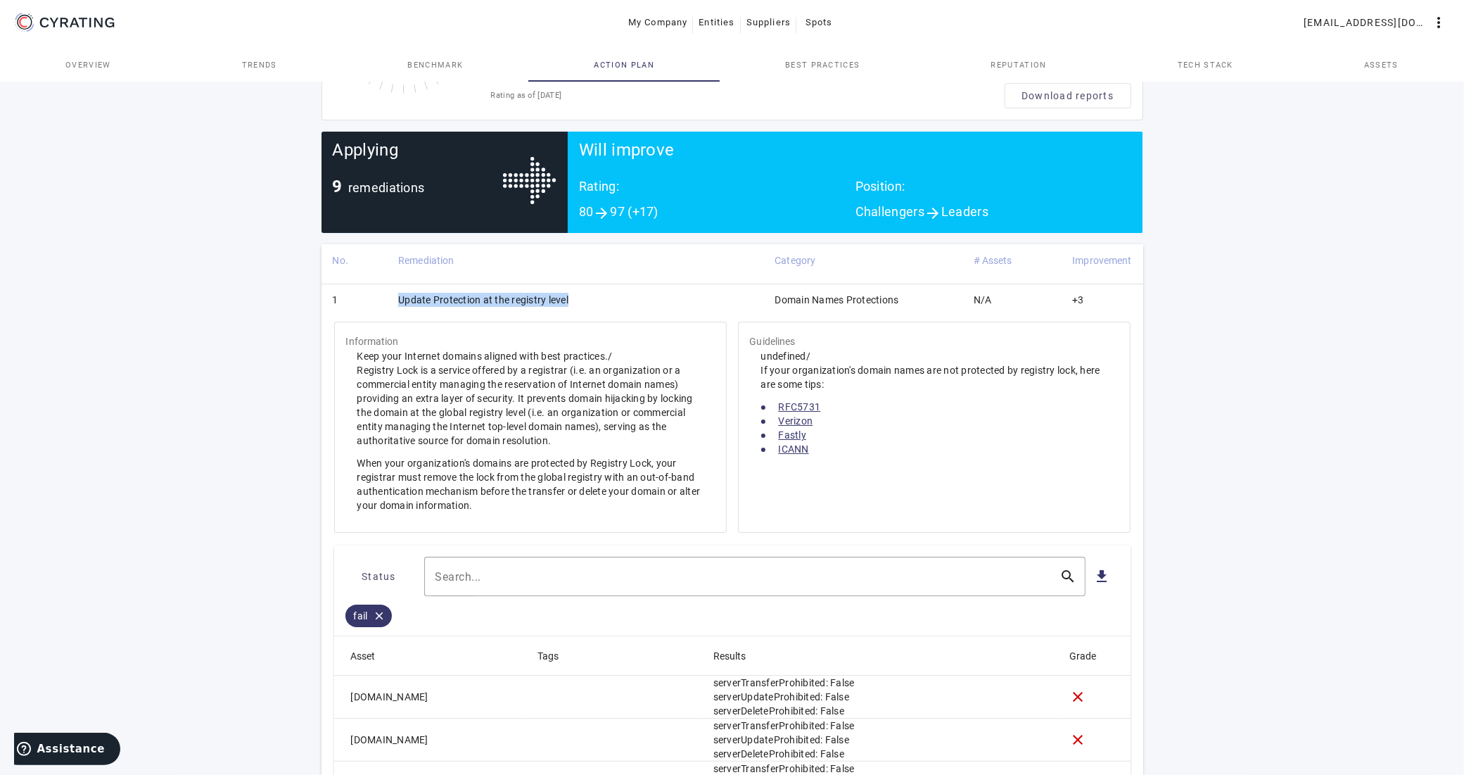
drag, startPoint x: 571, startPoint y: 298, endPoint x: 394, endPoint y: 297, distance: 177.3
click at [394, 297] on td "Update Protection at the registry level" at bounding box center [575, 302] width 376 height 37
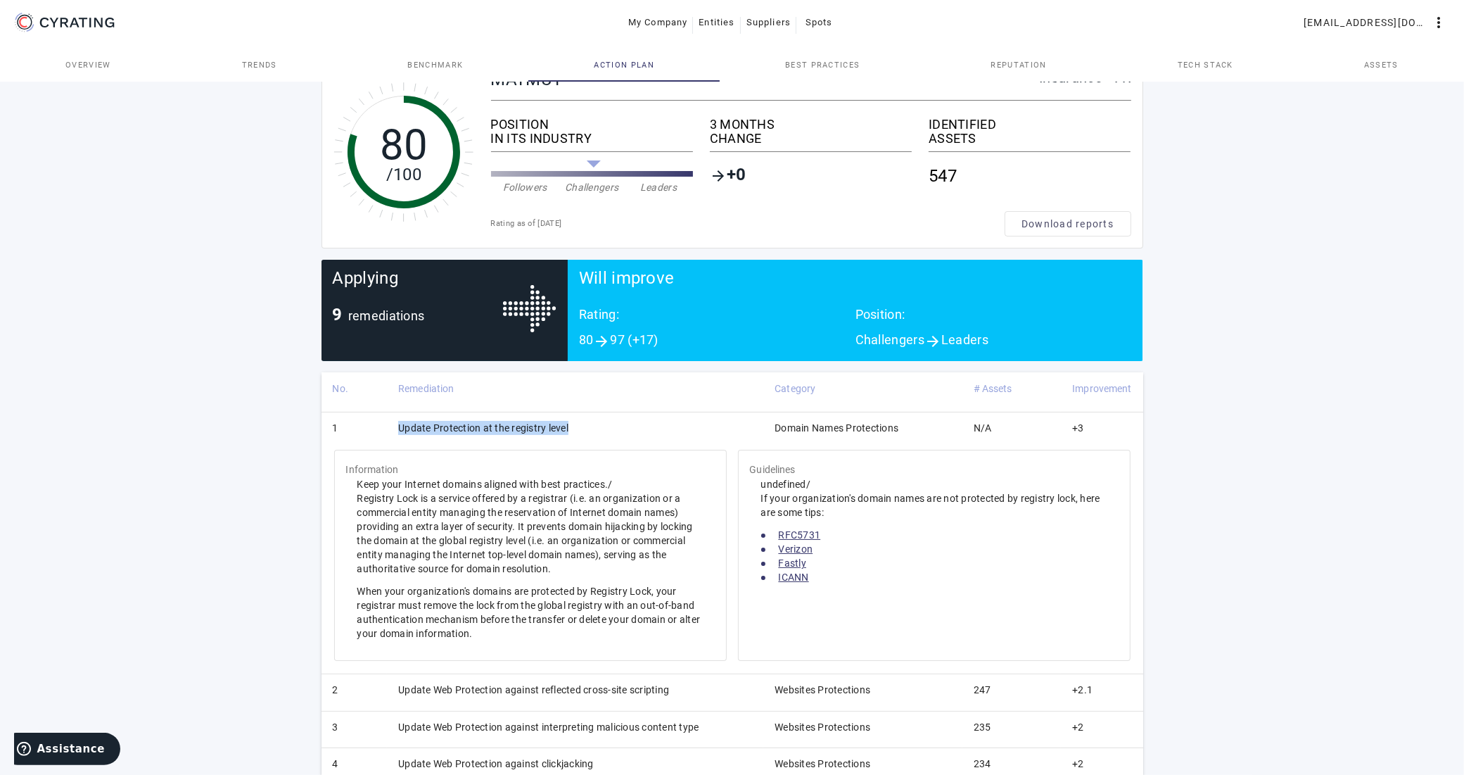
scroll to position [53, 0]
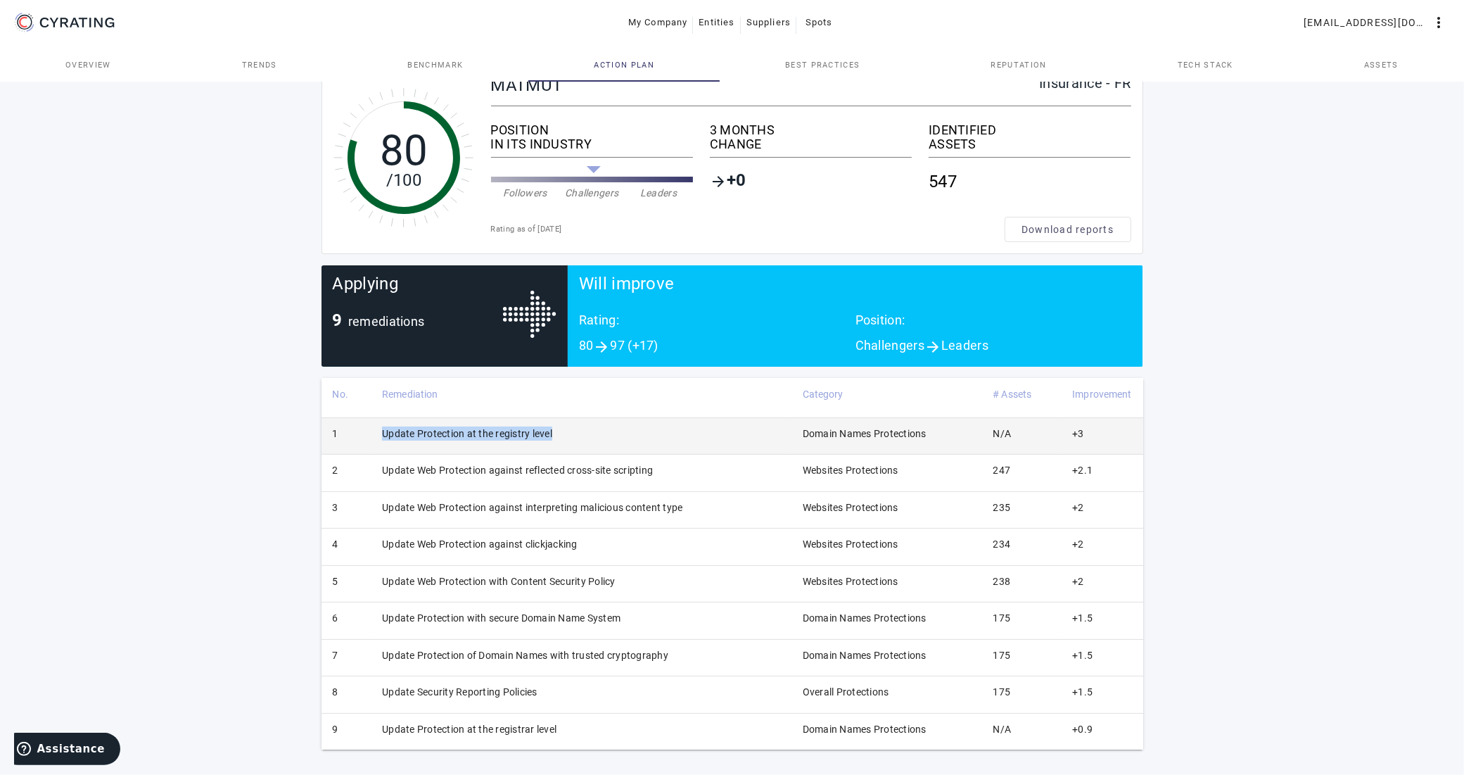
copy td "Update Protection at the registry level"
click at [438, 438] on td "Update Protection at the registry level" at bounding box center [581, 435] width 421 height 37
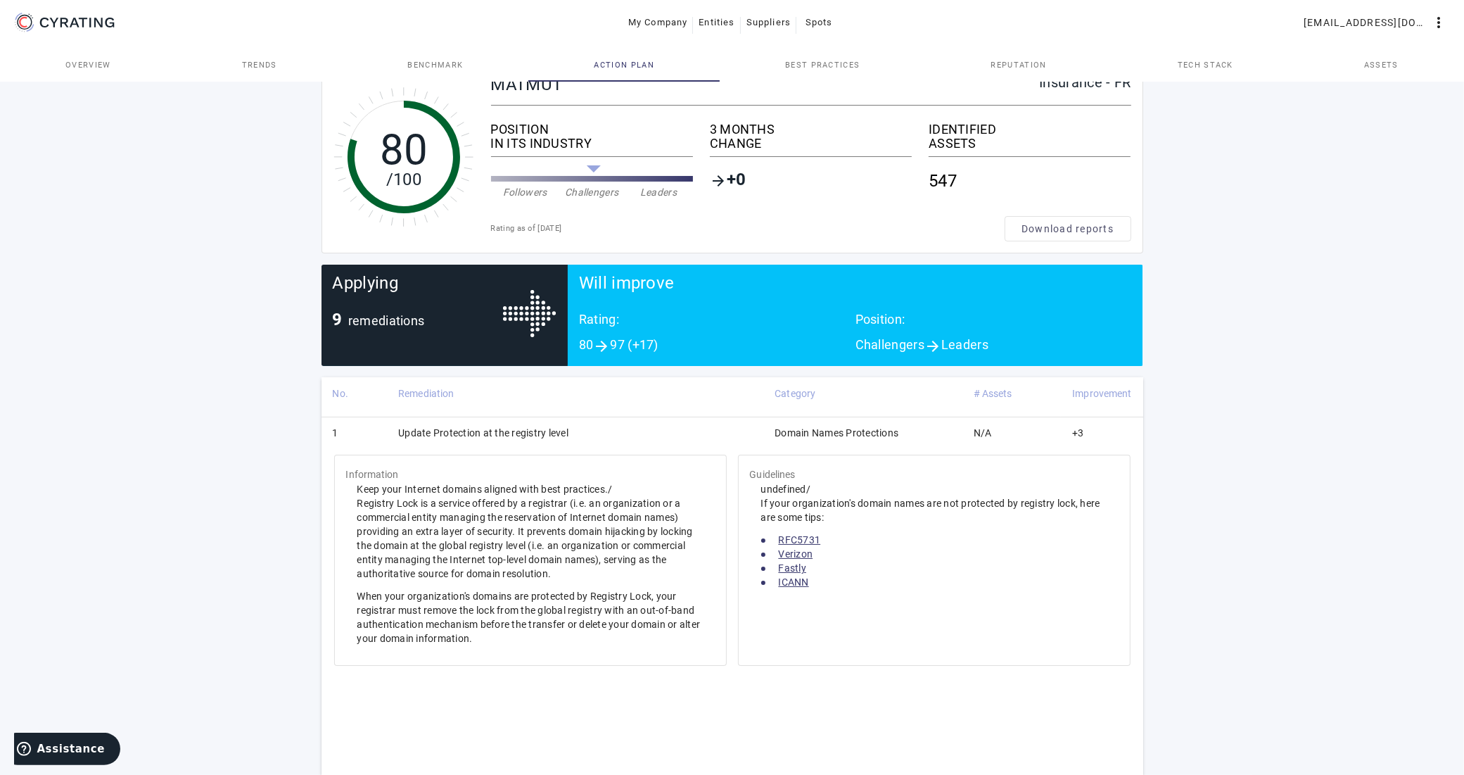
scroll to position [186, 0]
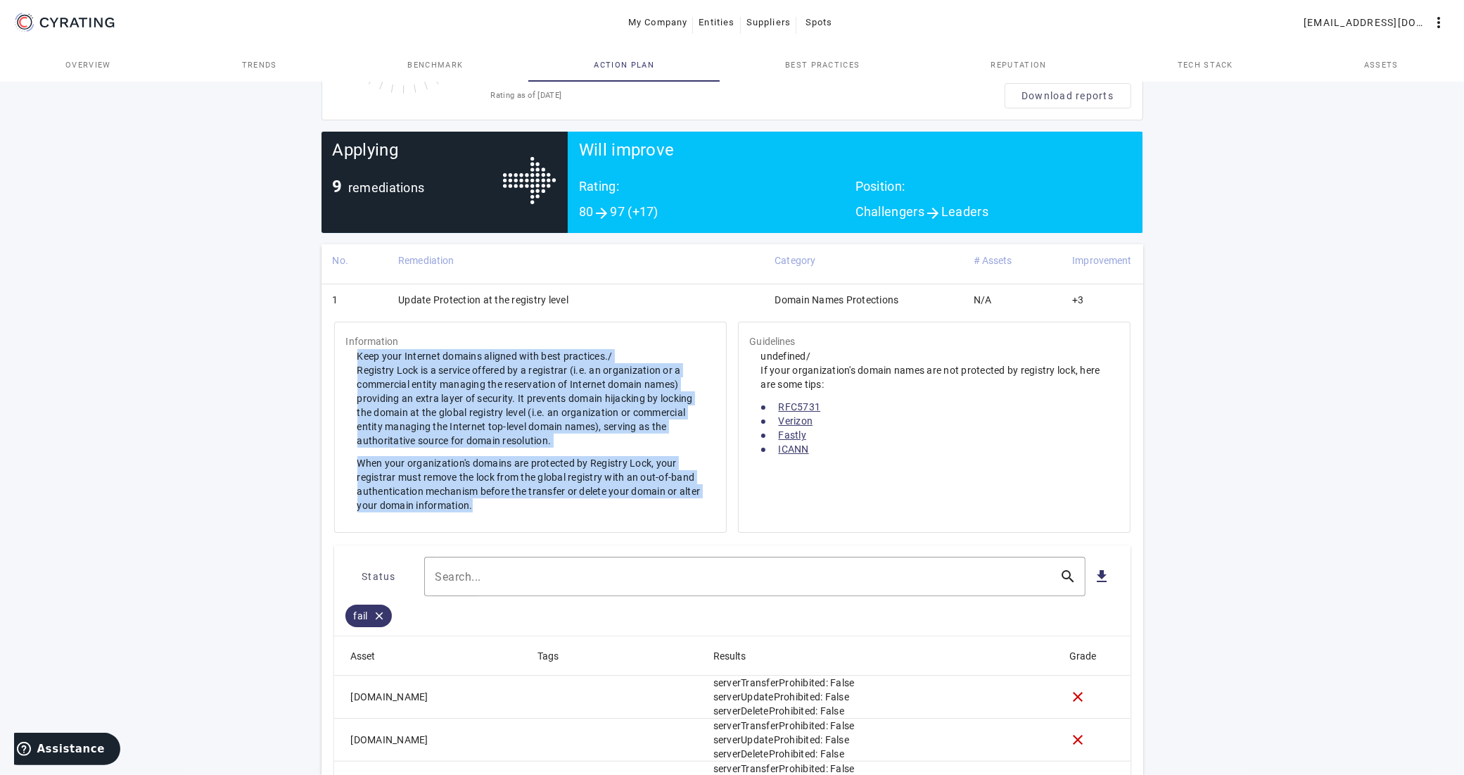
drag, startPoint x: 357, startPoint y: 357, endPoint x: 519, endPoint y: 421, distance: 173.8
click at [521, 503] on span "Keep your Internet domains aligned with best practices./ Registry Lock is a ser…" at bounding box center [530, 431] width 346 height 162
copy span "Keep your Internet domains aligned with best practices./ Registry Lock is a ser…"
